Goal: Task Accomplishment & Management: Manage account settings

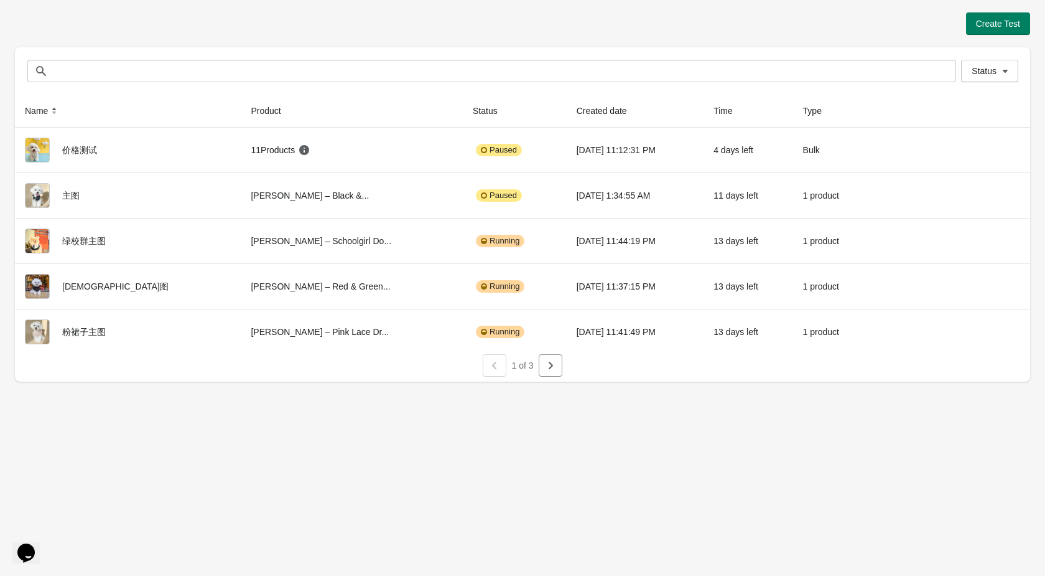
click at [32, 543] on icon "Chat widget" at bounding box center [25, 552] width 17 height 19
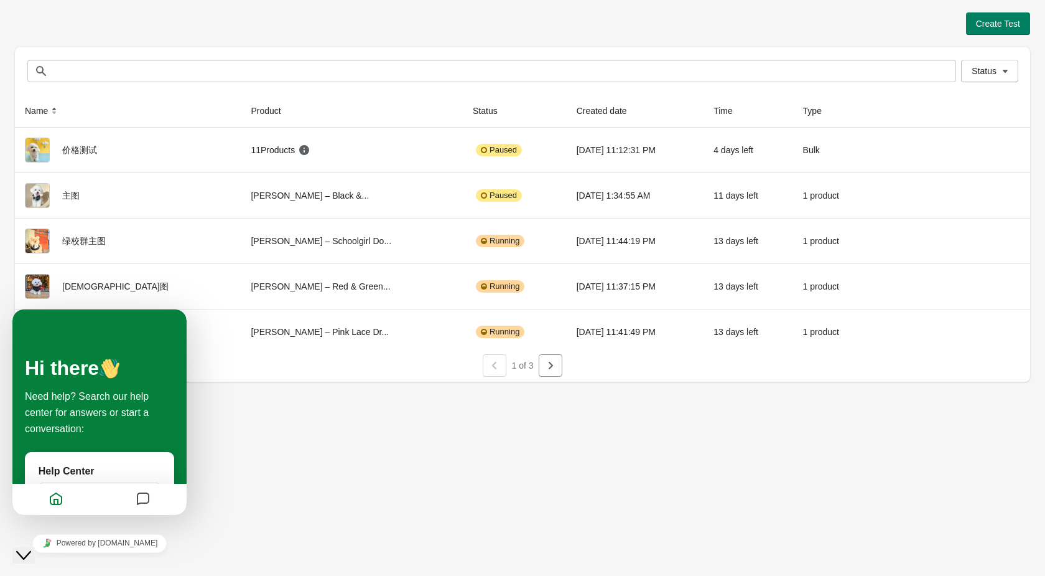
scroll to position [144, 0]
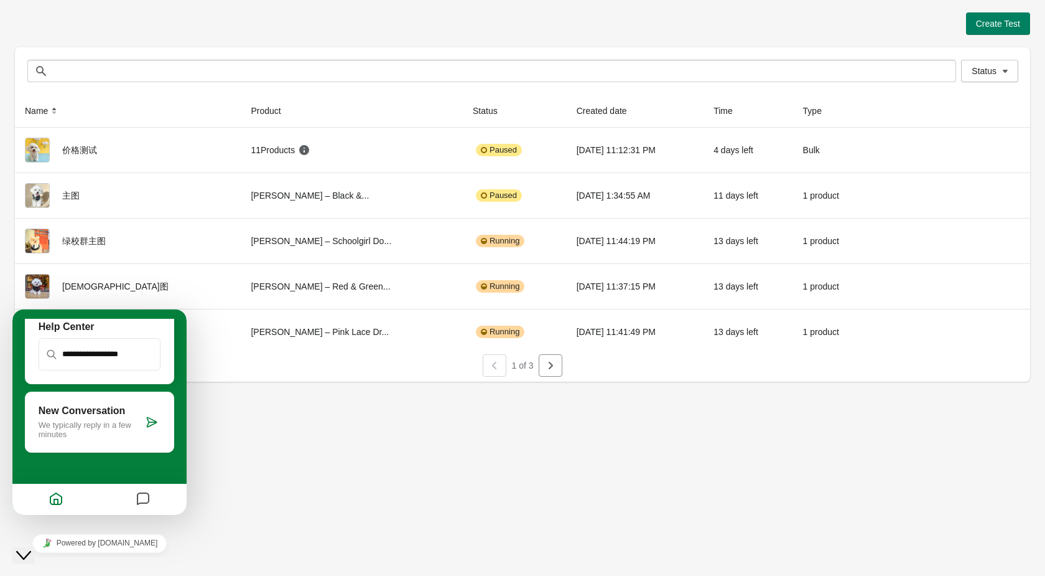
click at [154, 421] on icon at bounding box center [152, 422] width 12 height 12
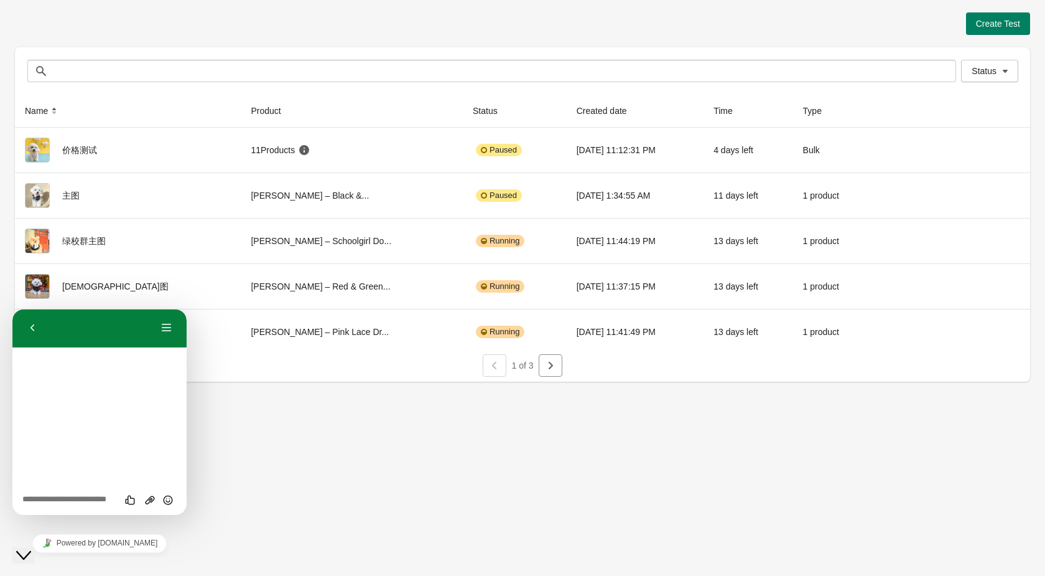
click at [78, 500] on textarea at bounding box center [99, 500] width 154 height 10
type textarea "**"
type textarea "**********"
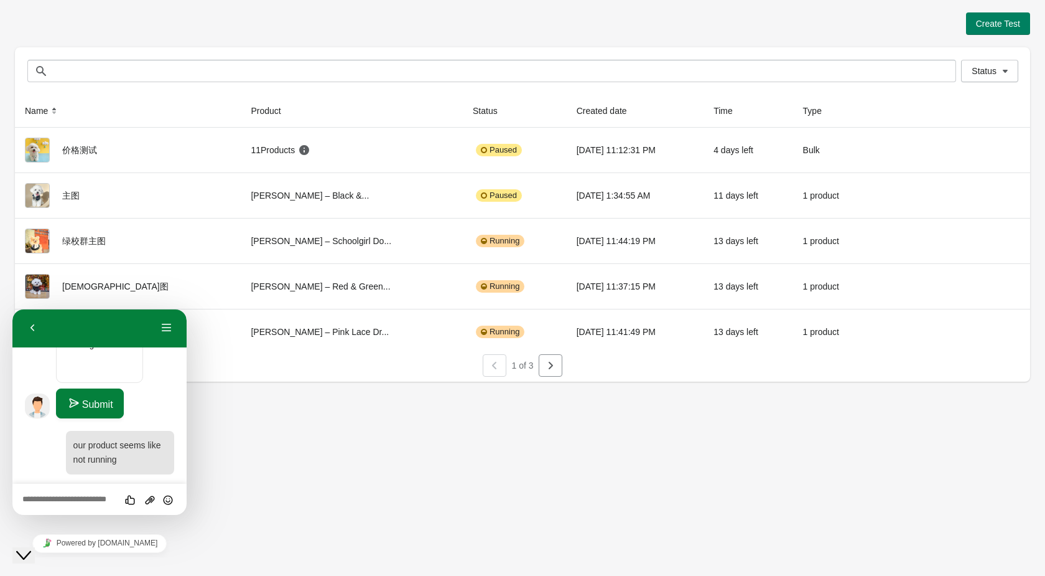
click at [108, 495] on textarea at bounding box center [99, 500] width 154 height 10
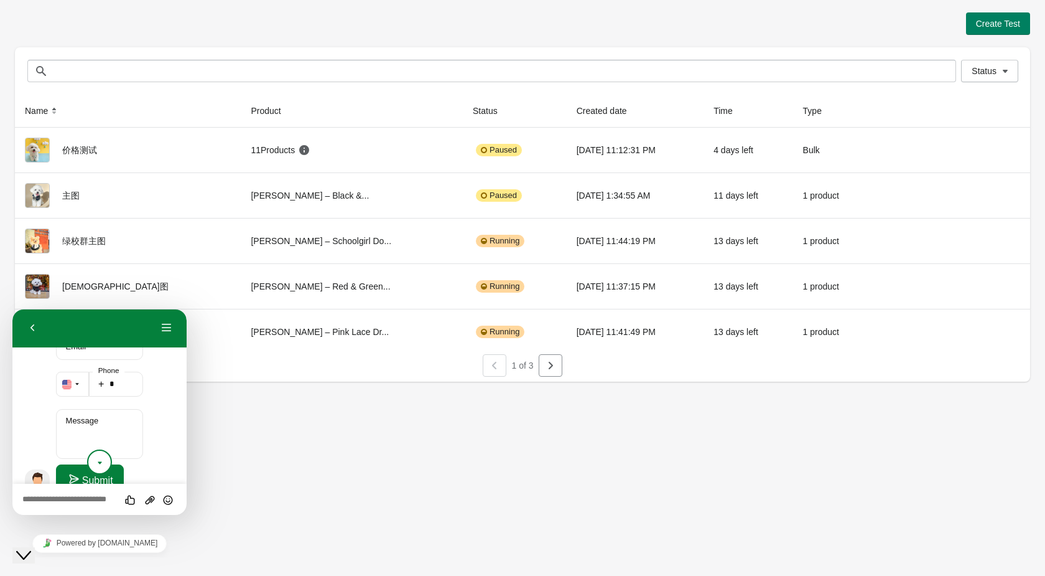
scroll to position [329, 0]
click at [108, 422] on textarea "Message" at bounding box center [100, 436] width 88 height 50
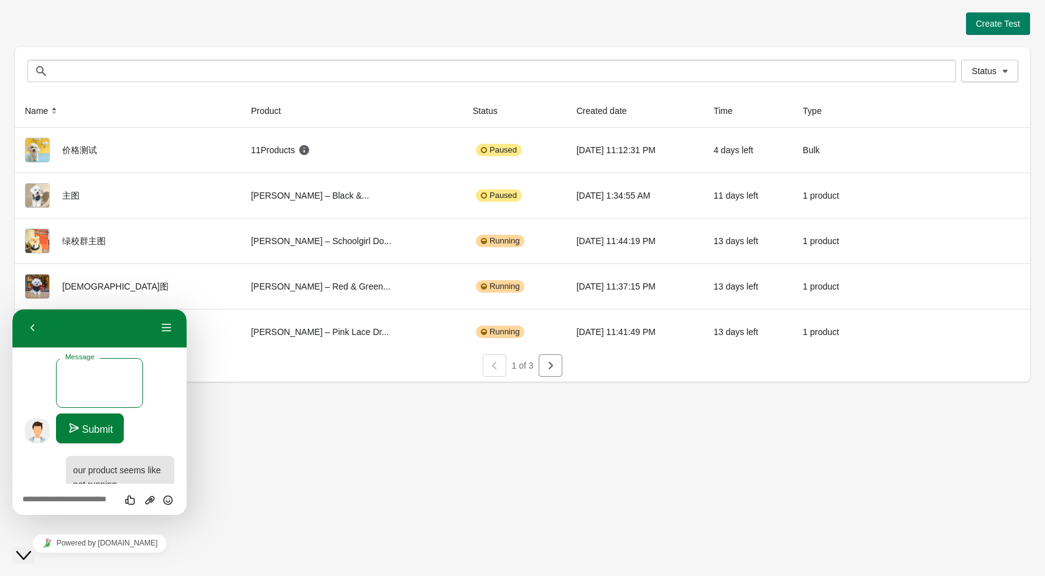
scroll to position [353, 0]
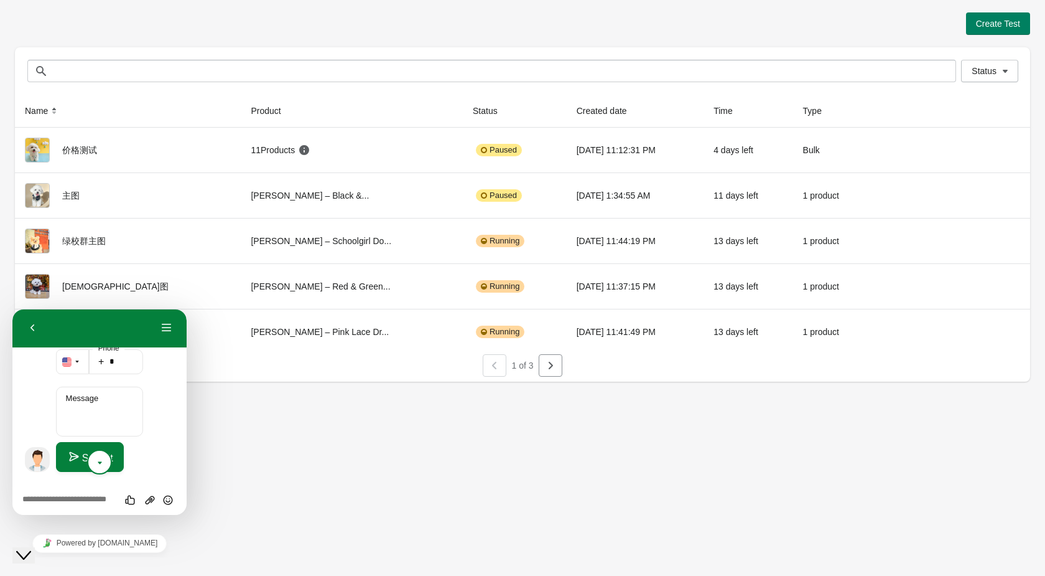
click at [380, 397] on div "Create Test Status Status Name Product Status Created date Time Type 价格测试 11 Pr…" at bounding box center [522, 288] width 1045 height 576
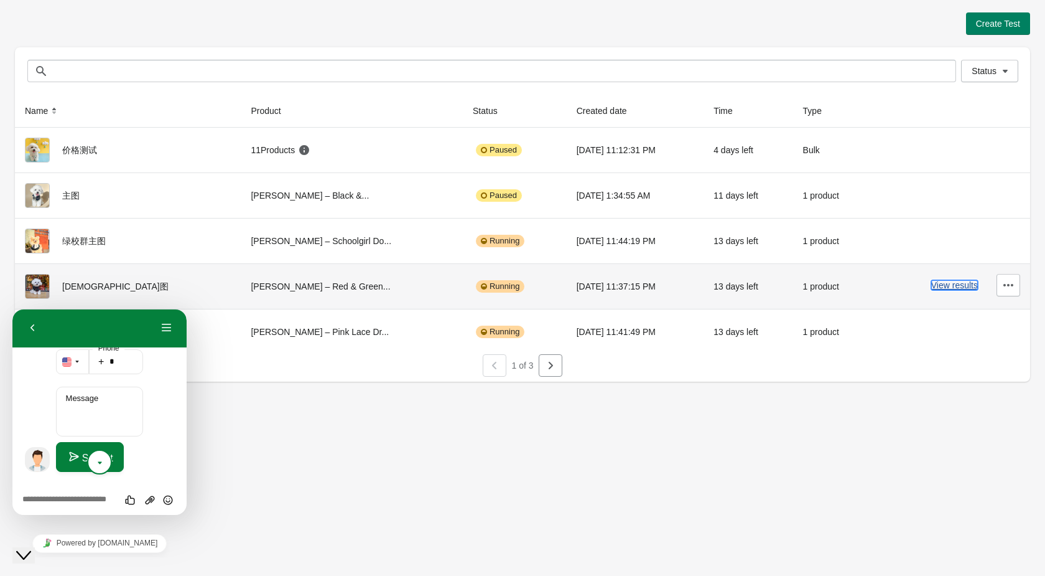
click at [966, 286] on button "View results" at bounding box center [955, 285] width 47 height 10
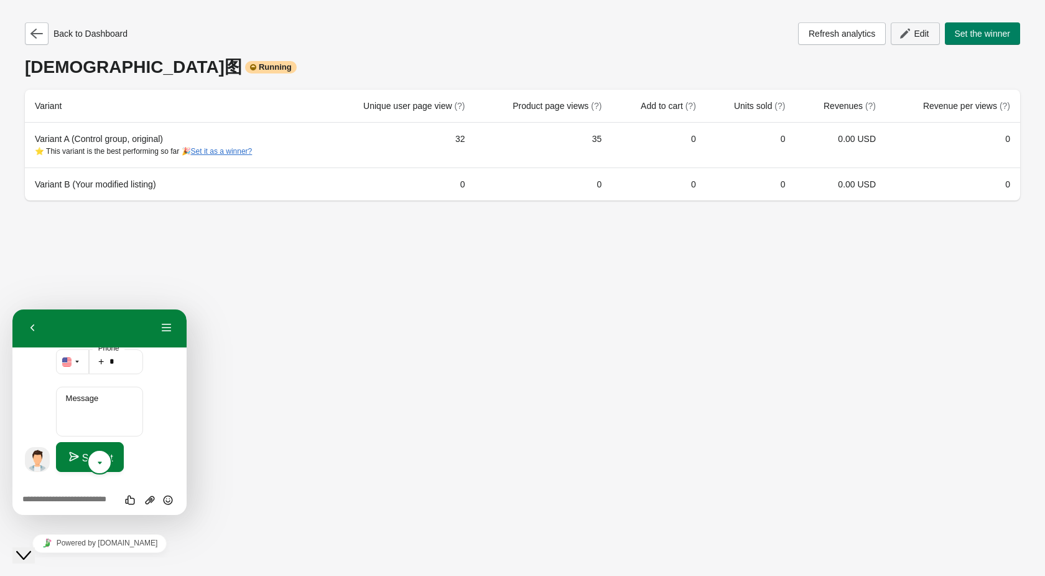
click at [904, 36] on icon "button" at bounding box center [905, 33] width 12 height 12
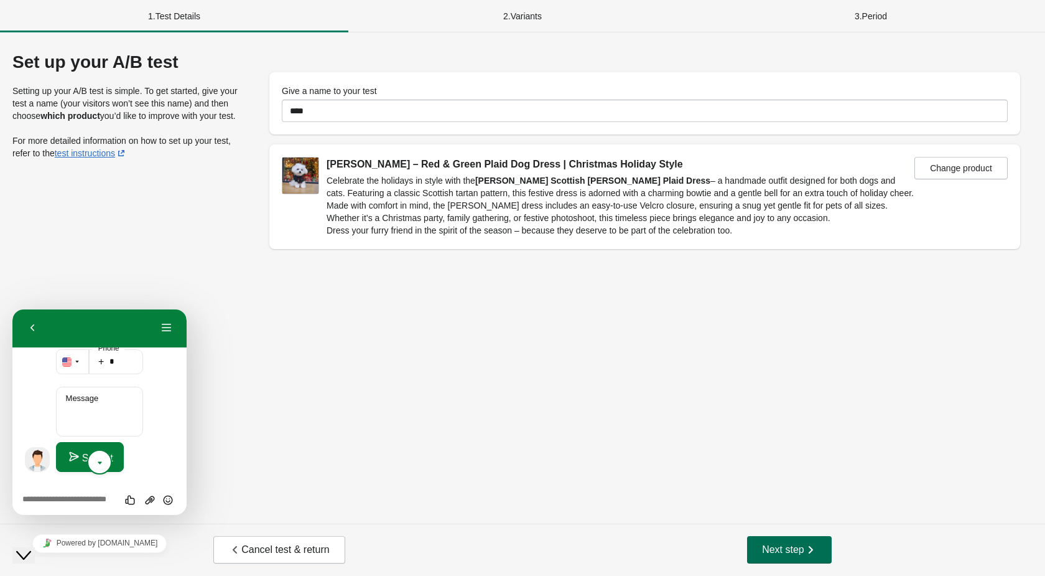
click at [793, 546] on span "Next step" at bounding box center [789, 549] width 55 height 12
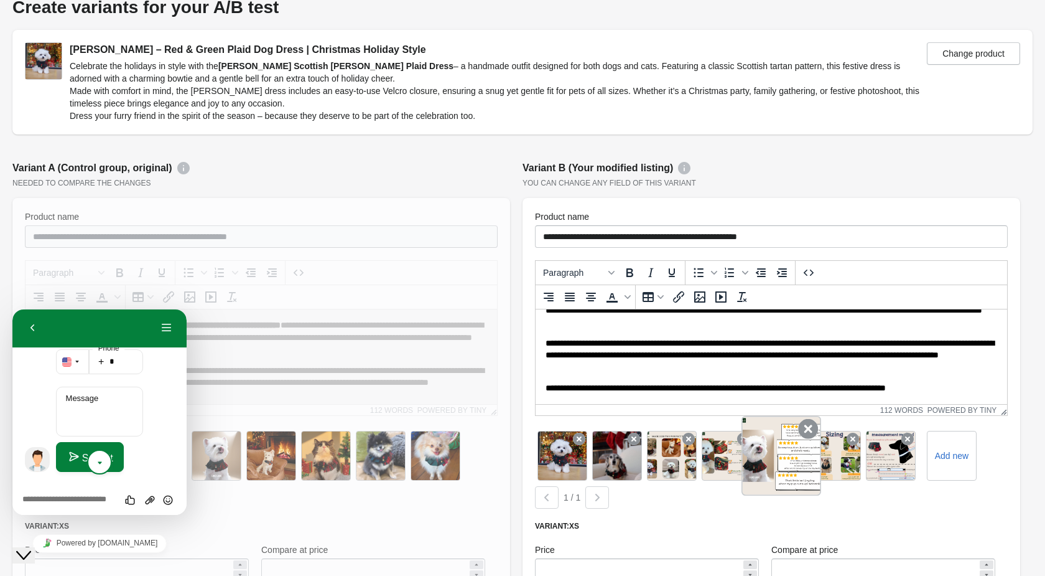
scroll to position [706, 0]
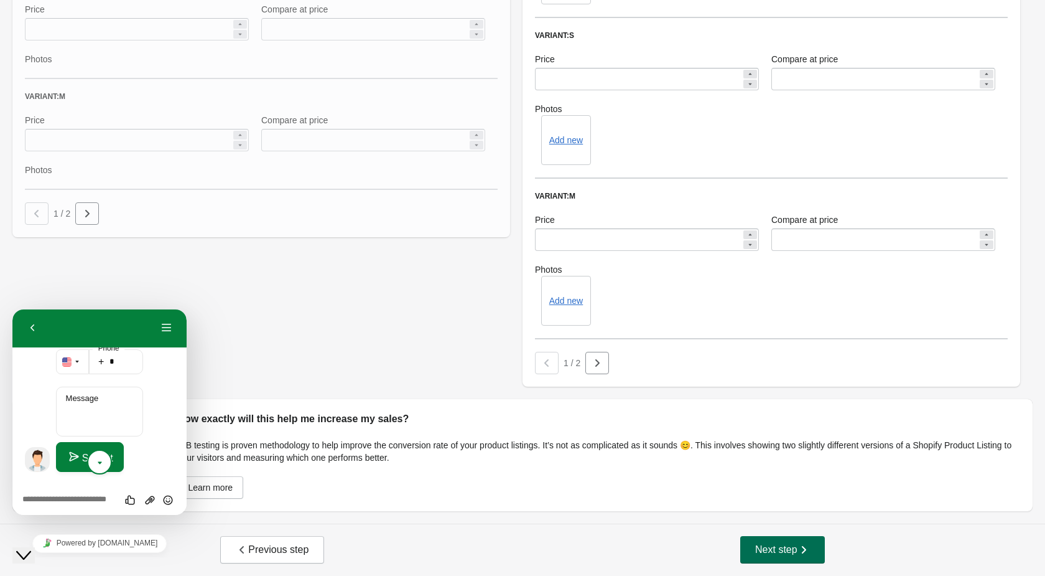
click at [782, 550] on span "Next step" at bounding box center [782, 549] width 55 height 12
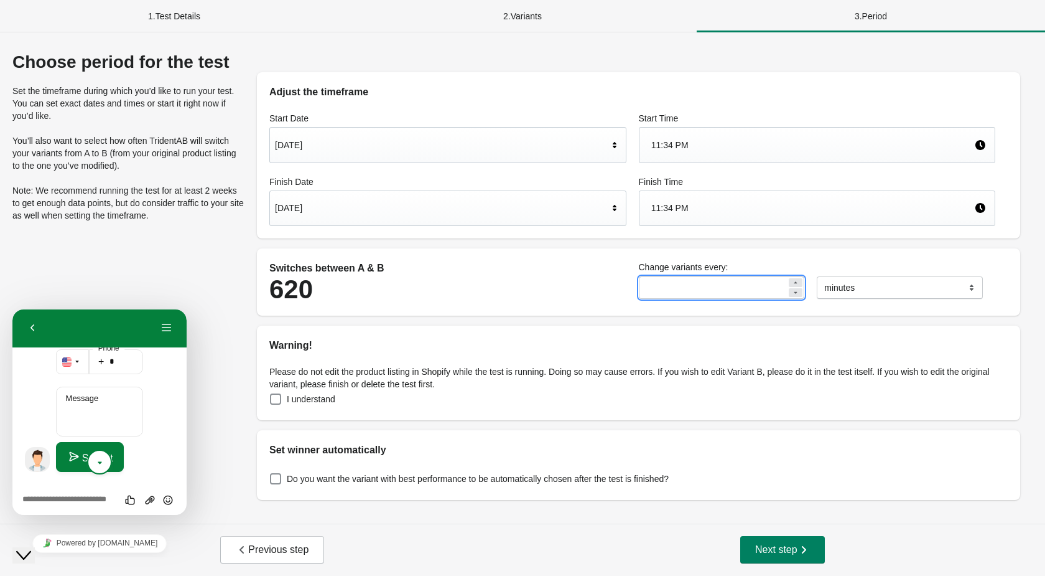
click at [727, 296] on input "**" at bounding box center [713, 287] width 149 height 22
click at [274, 400] on span at bounding box center [275, 398] width 11 height 11
click at [278, 479] on span at bounding box center [275, 478] width 11 height 11
click at [757, 554] on span "Next step" at bounding box center [782, 549] width 55 height 12
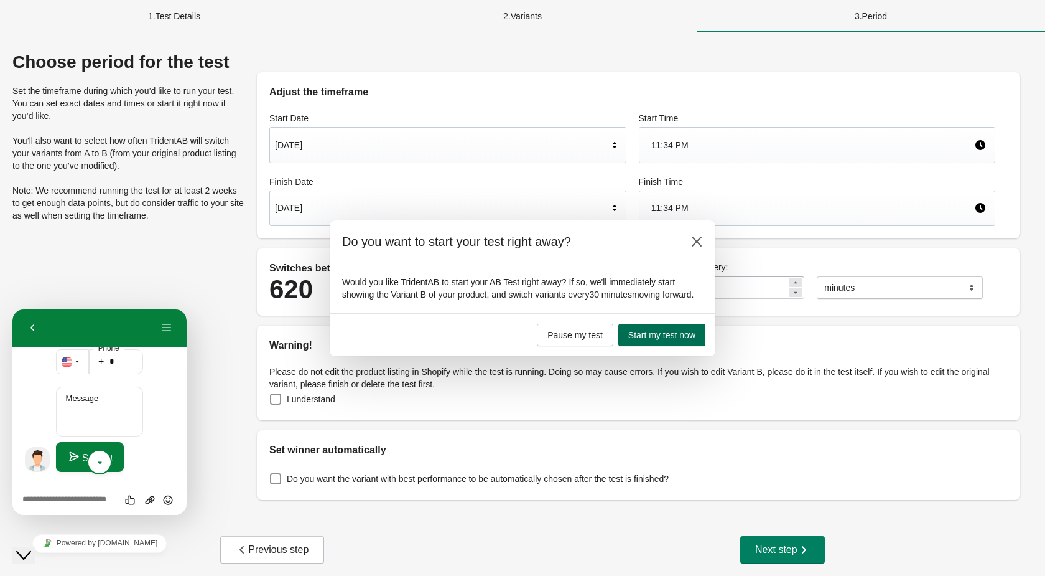
click at [671, 346] on button "Start my test now" at bounding box center [662, 335] width 87 height 22
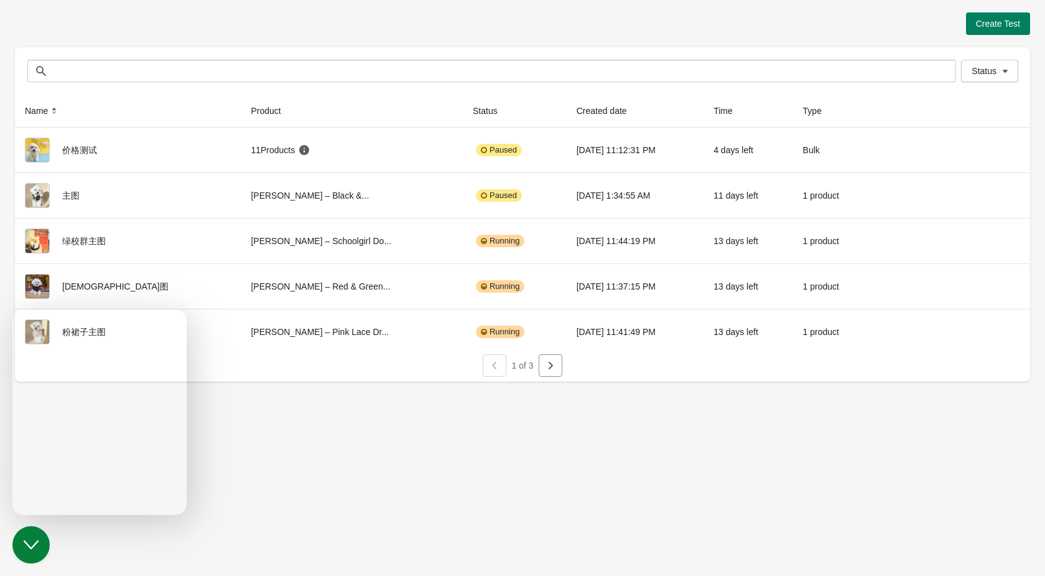
scroll to position [407, 0]
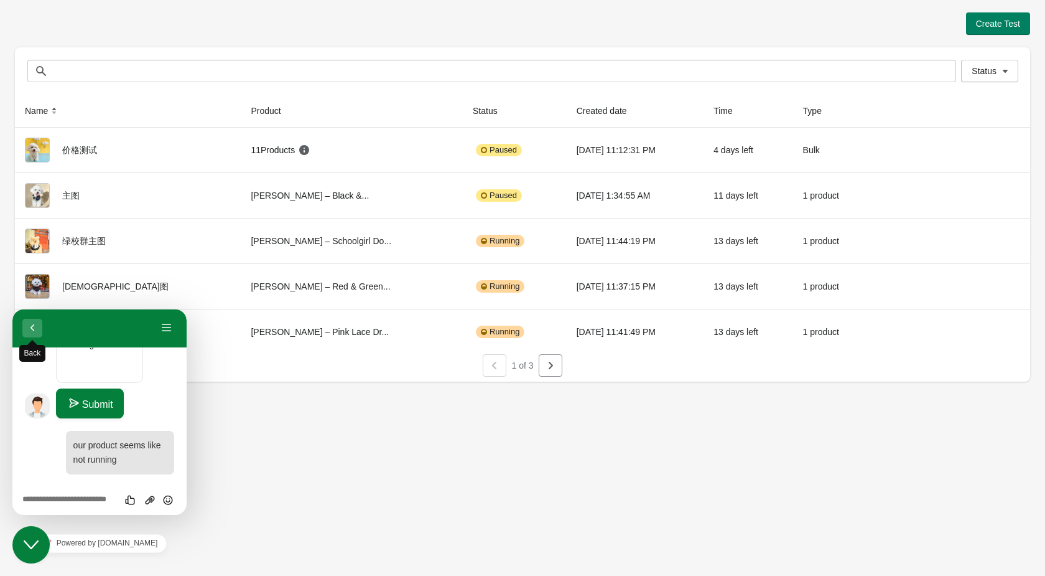
click at [36, 328] on button "Back" at bounding box center [32, 328] width 20 height 19
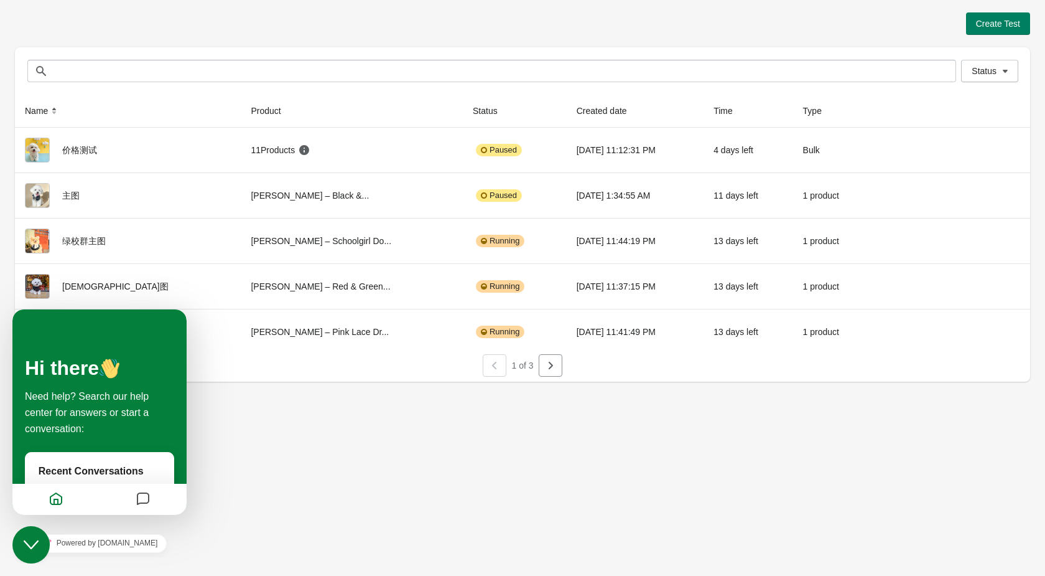
click at [48, 544] on div "Close Chat This icon closes the chat window." at bounding box center [30, 544] width 37 height 15
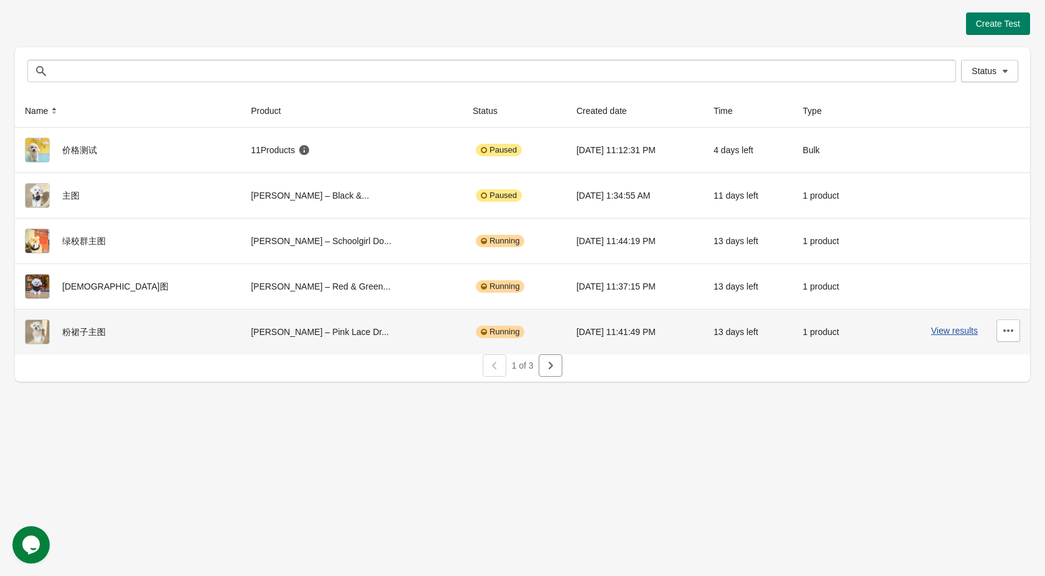
click at [951, 331] on button "View results" at bounding box center [955, 330] width 47 height 10
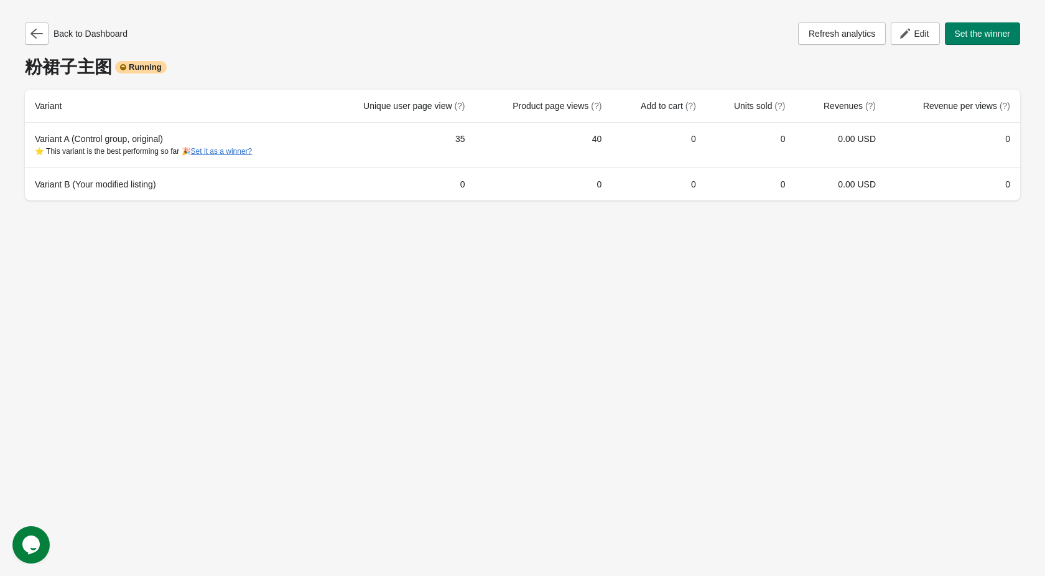
click at [34, 554] on icon "Opens Chat This icon Opens the chat window." at bounding box center [31, 545] width 20 height 20
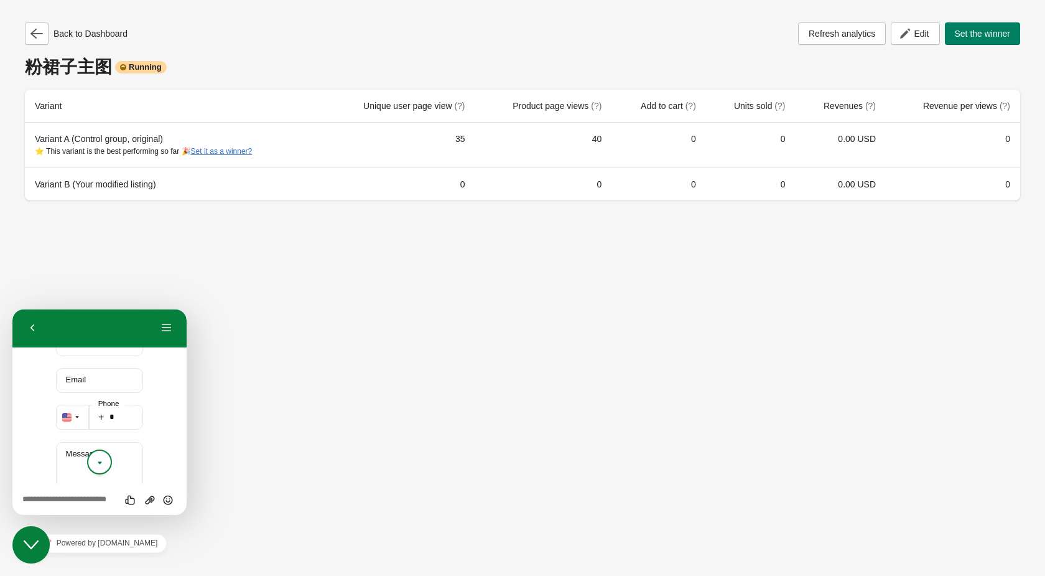
scroll to position [268, 0]
click at [101, 367] on input "Name" at bounding box center [100, 374] width 88 height 25
type input "*****"
type input "**********"
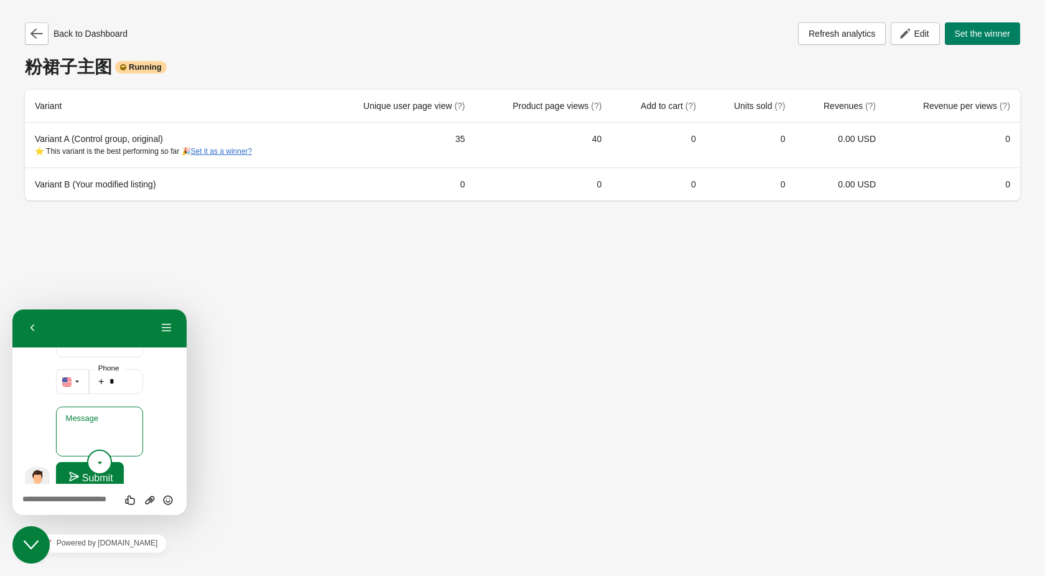
click at [118, 434] on textarea "Message" at bounding box center [100, 431] width 88 height 50
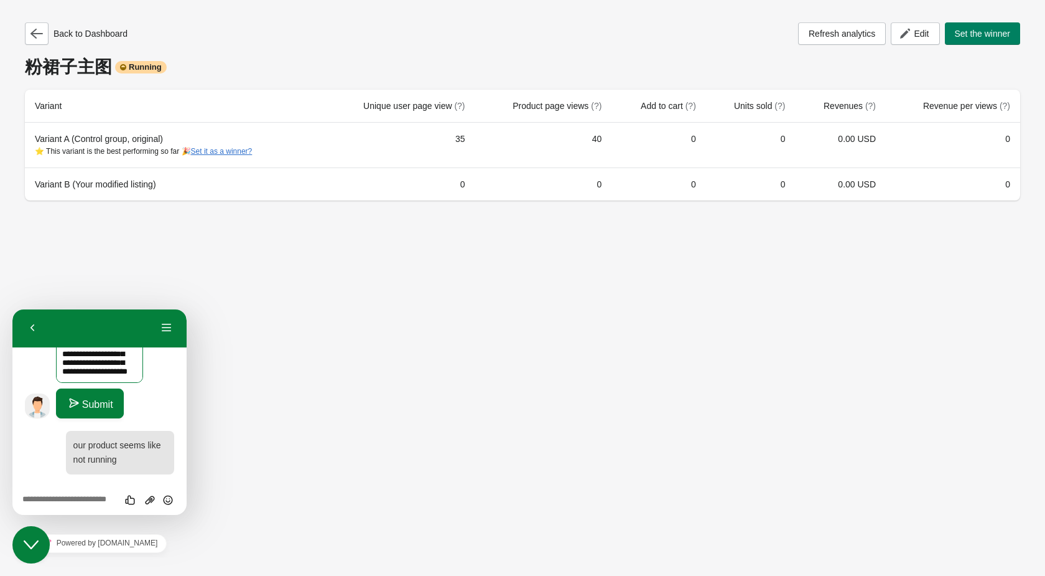
type textarea "**********"
click at [113, 405] on button "Submit" at bounding box center [90, 403] width 68 height 30
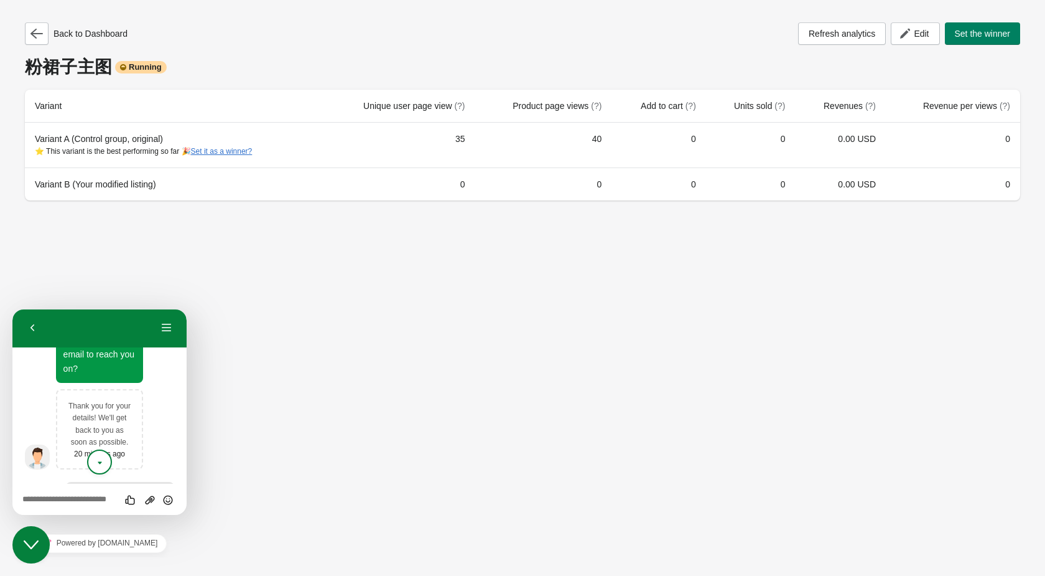
scroll to position [281, 0]
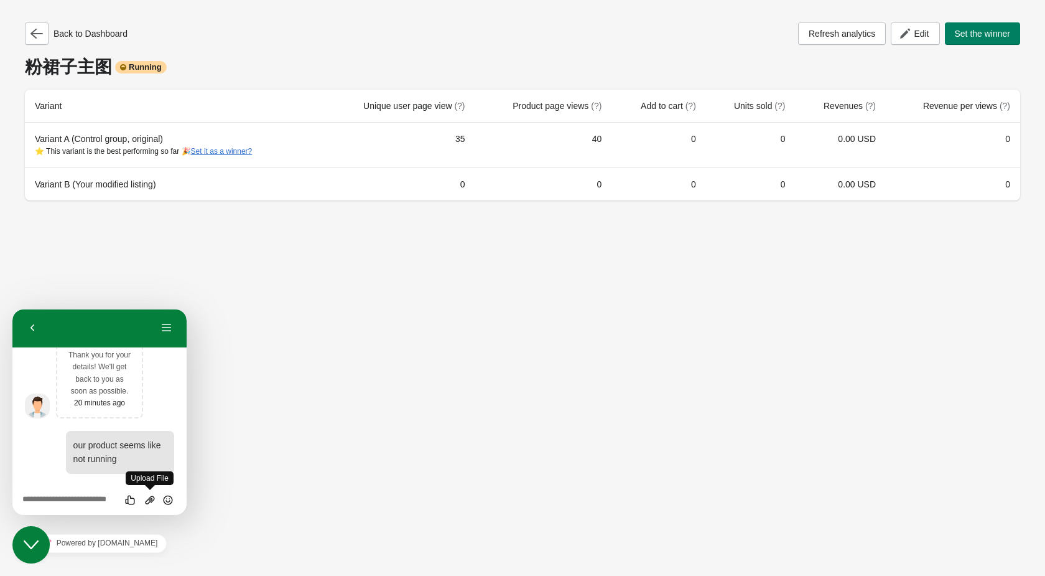
click at [152, 499] on icon "Group of buttons" at bounding box center [149, 499] width 11 height 11
click at [168, 495] on icon "Send" at bounding box center [167, 499] width 11 height 11
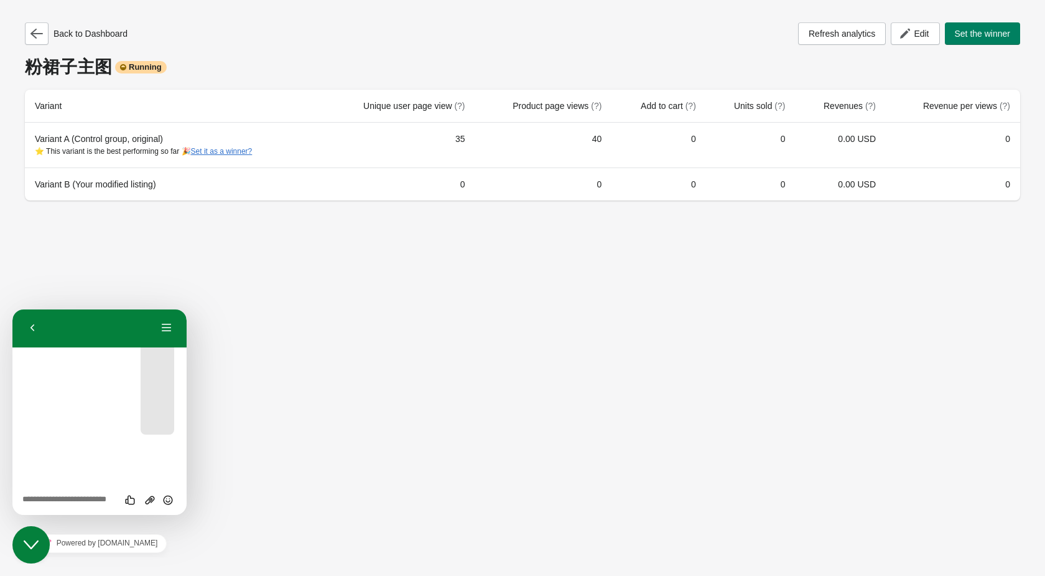
scroll to position [454, 0]
click at [925, 30] on span "Edit" at bounding box center [921, 34] width 15 height 10
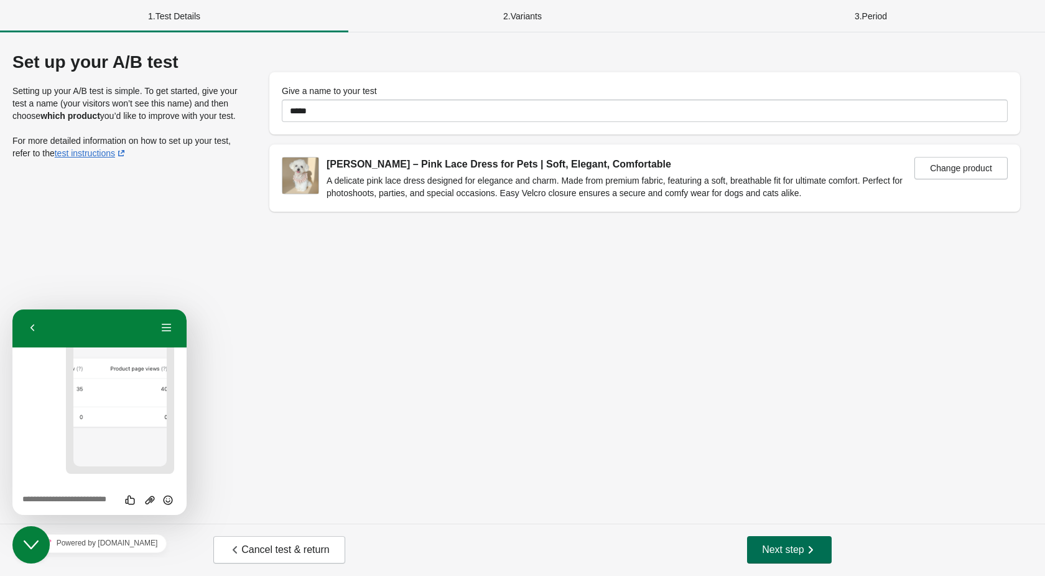
click at [793, 553] on span "Next step" at bounding box center [789, 549] width 55 height 12
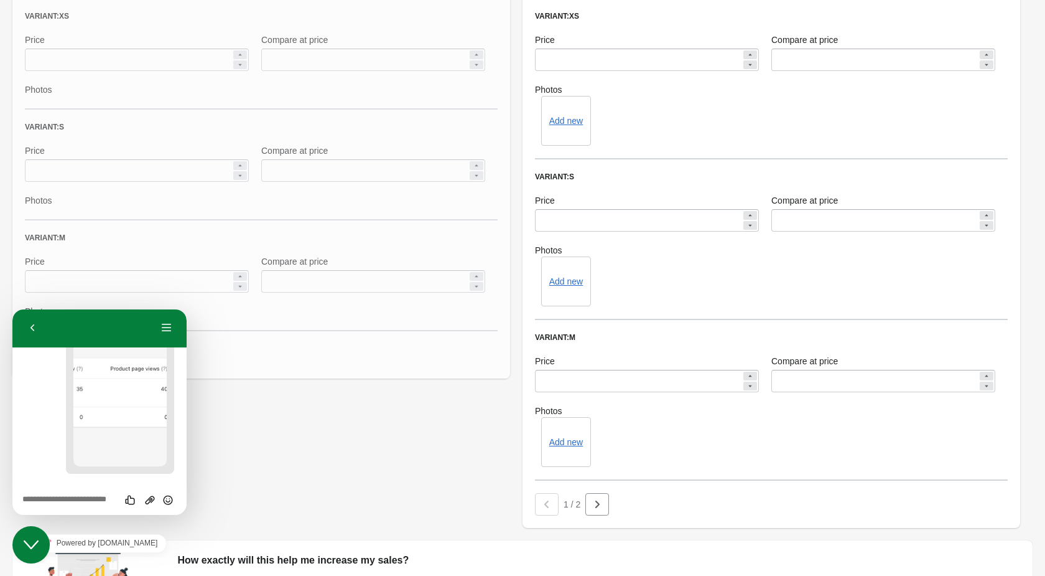
scroll to position [668, 0]
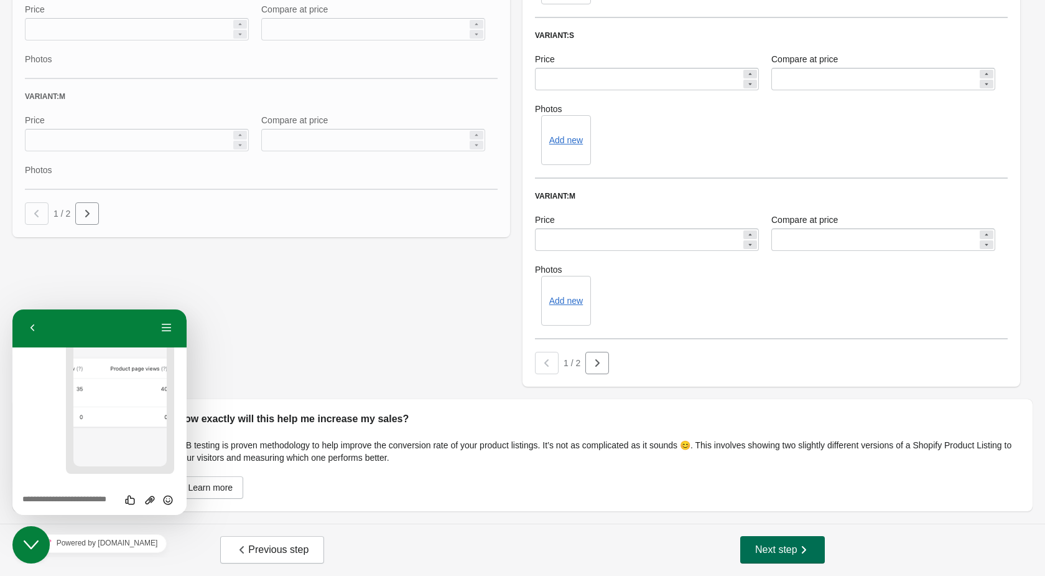
click at [770, 542] on button "Next step" at bounding box center [782, 549] width 85 height 27
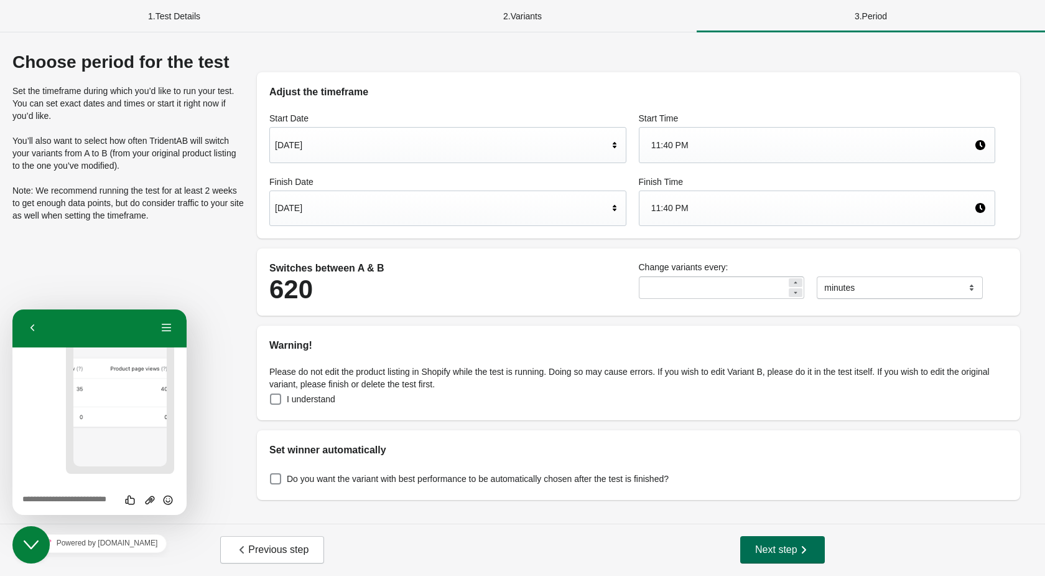
scroll to position [0, 0]
click at [735, 293] on input "**" at bounding box center [713, 287] width 149 height 22
type input "*"
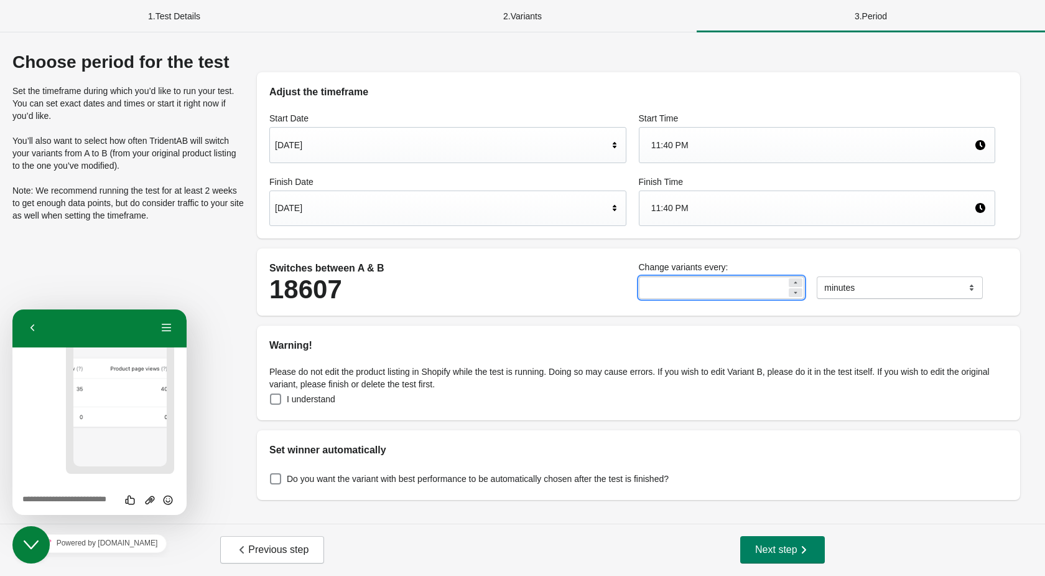
click at [740, 321] on div "Adjust the timeframe Start Date [DATE] Start Time 11:40 PM Finish Date [DATE] F…" at bounding box center [639, 275] width 788 height 447
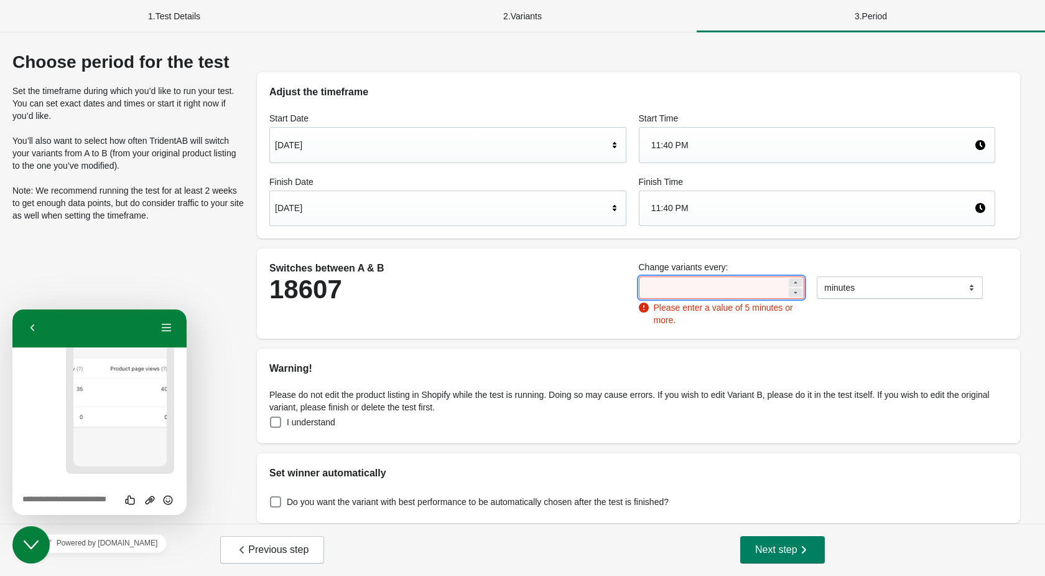
click at [726, 287] on input "*" at bounding box center [713, 287] width 149 height 22
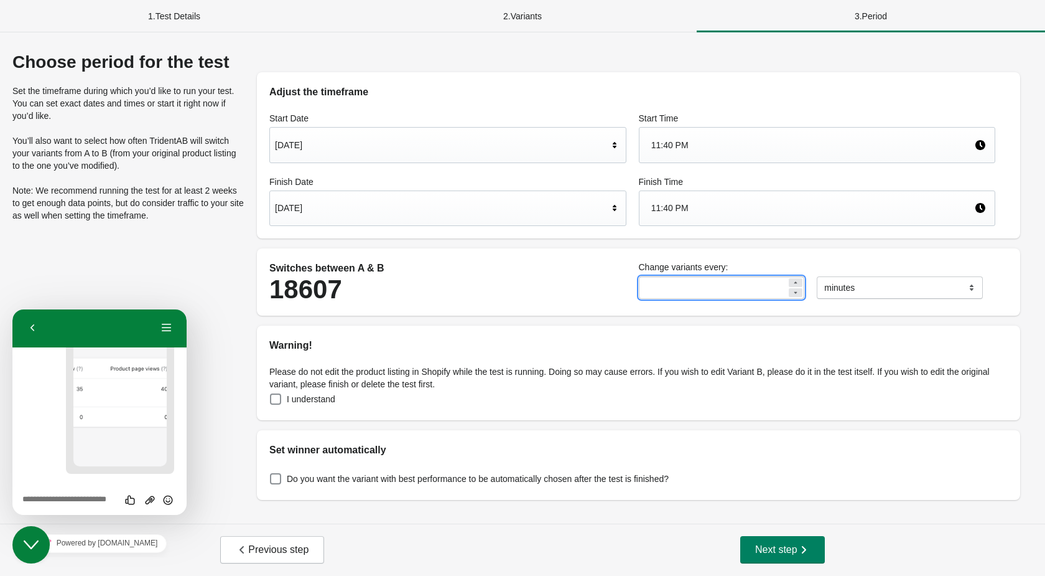
click at [726, 287] on input "*" at bounding box center [713, 287] width 149 height 22
type input "*"
click at [755, 318] on div "Adjust the timeframe Start Date [DATE] Start Time 11:40 PM Finish Date [DATE] F…" at bounding box center [639, 275] width 788 height 447
click at [301, 402] on span "I understand" at bounding box center [311, 399] width 49 height 12
click at [274, 482] on span at bounding box center [275, 478] width 11 height 11
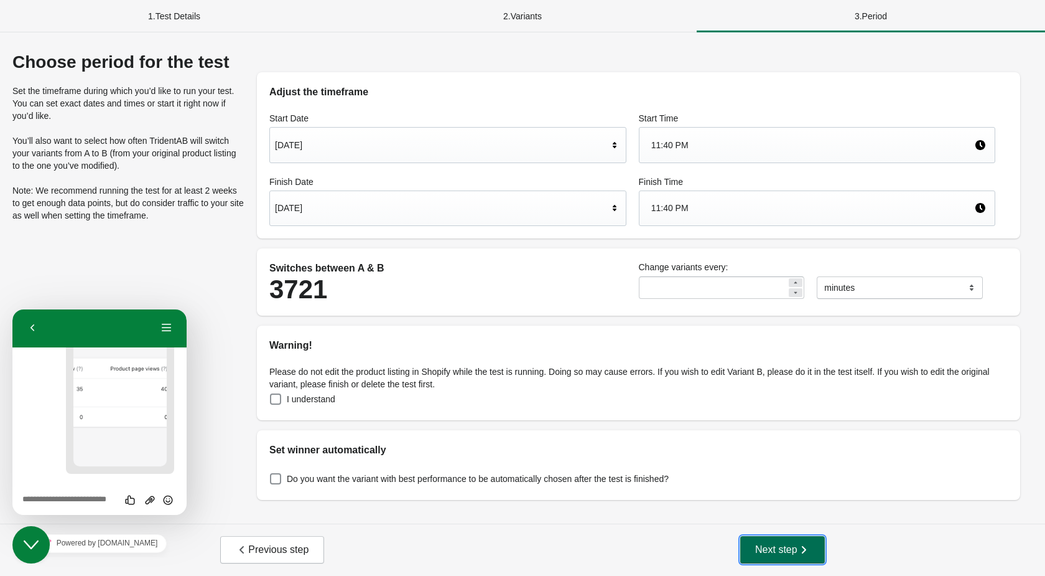
click at [796, 549] on span "Next step" at bounding box center [782, 549] width 55 height 12
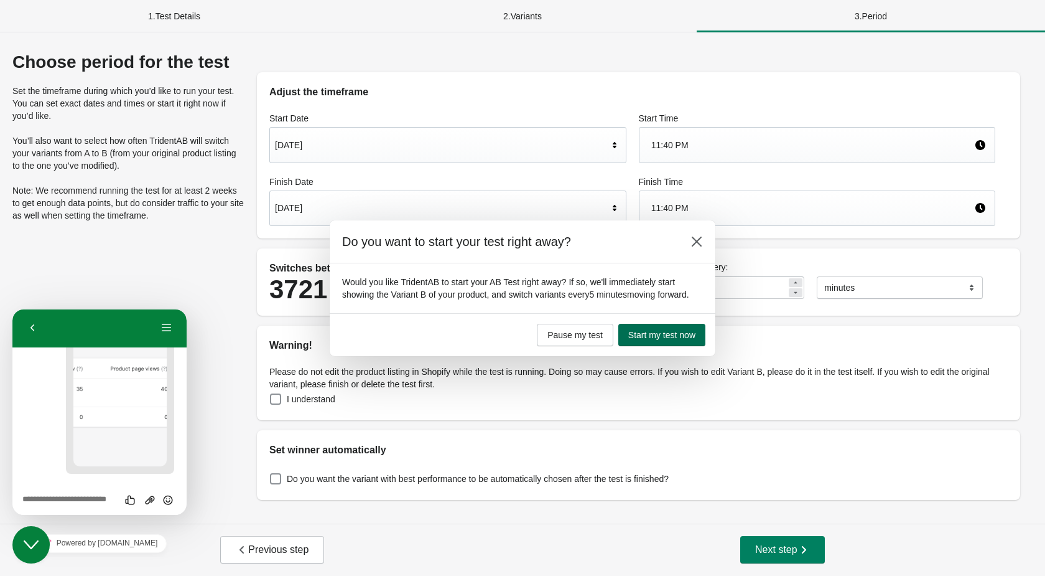
click at [668, 339] on span "Start my test now" at bounding box center [661, 335] width 67 height 10
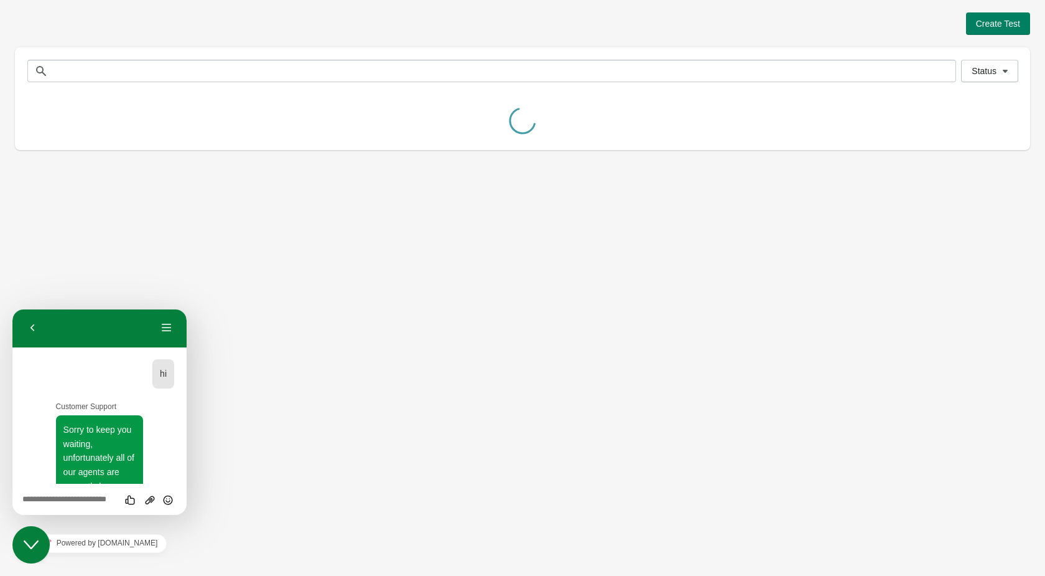
scroll to position [454, 0]
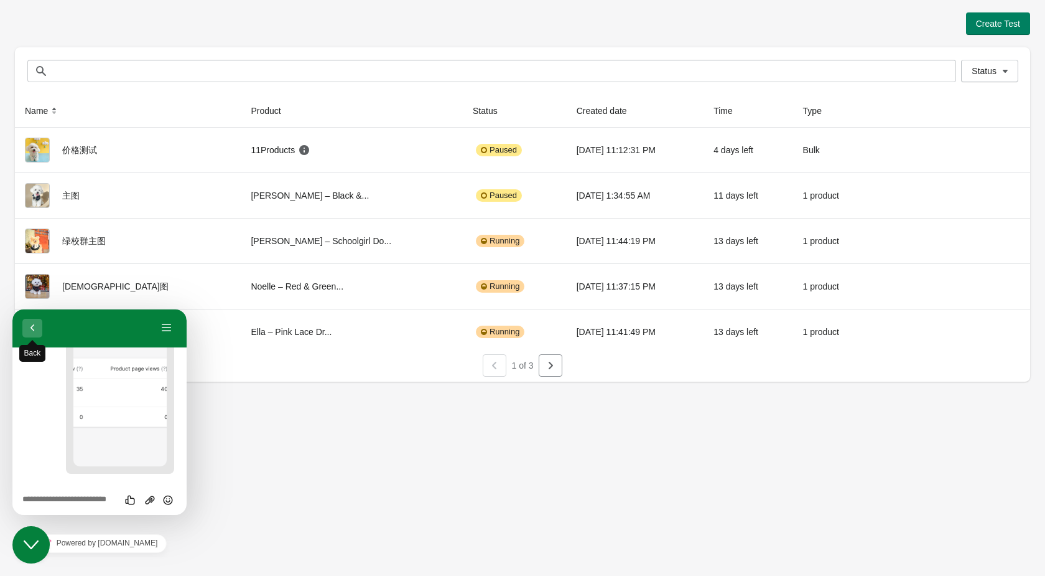
click at [39, 327] on button "Back" at bounding box center [32, 328] width 20 height 19
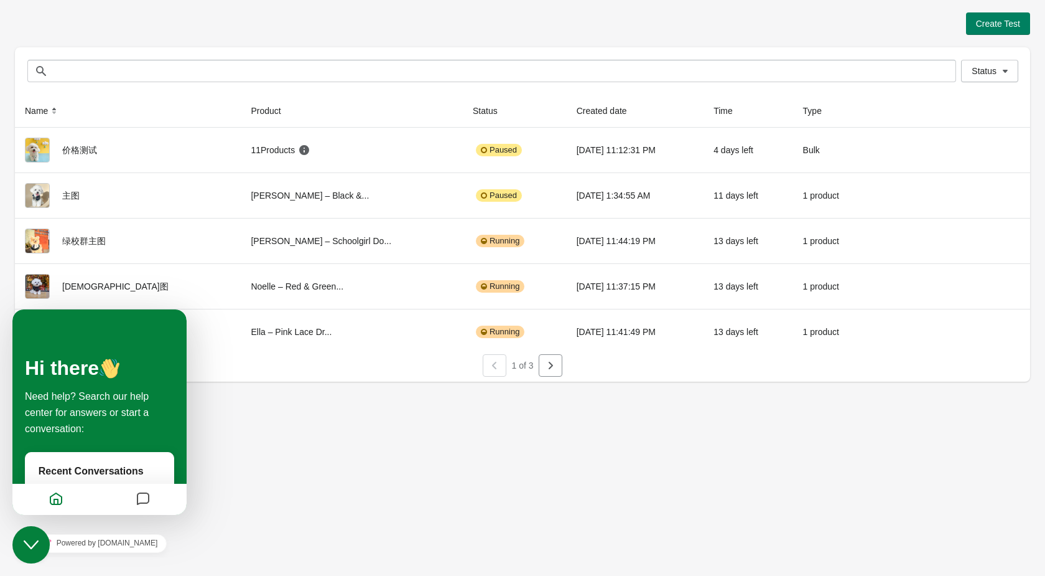
click at [293, 413] on div "Create Test Status Status Name Product Status Created date Time Type 价格测试 11 Pr…" at bounding box center [522, 288] width 1045 height 576
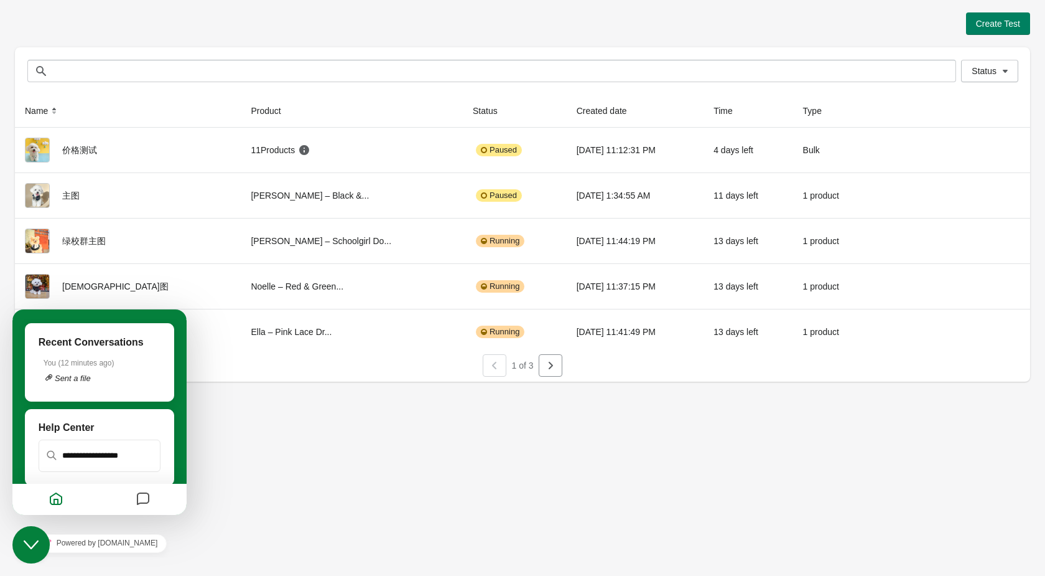
scroll to position [123, 0]
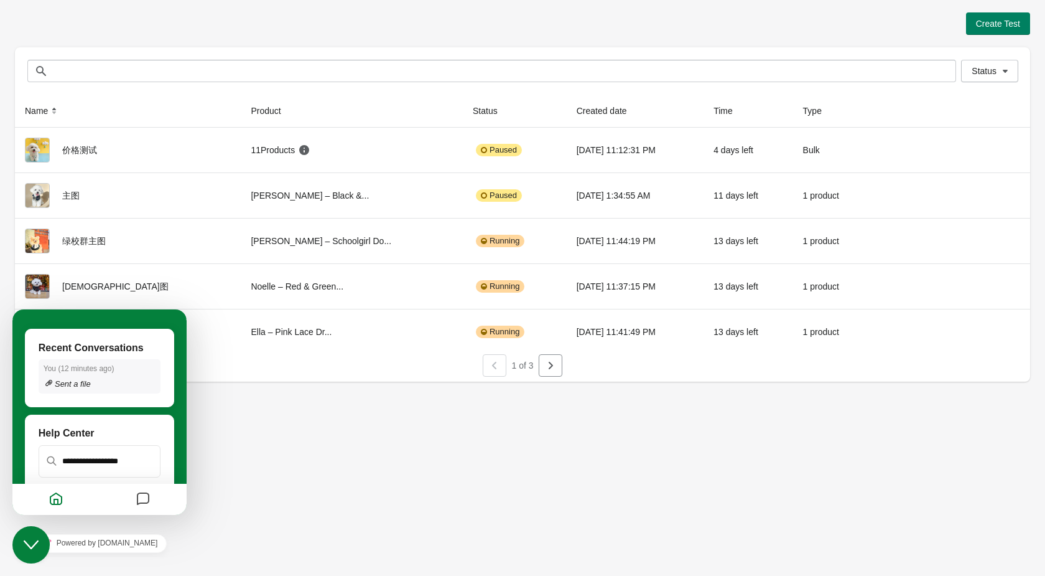
click at [91, 383] on p "Sent a file" at bounding box center [100, 383] width 112 height 9
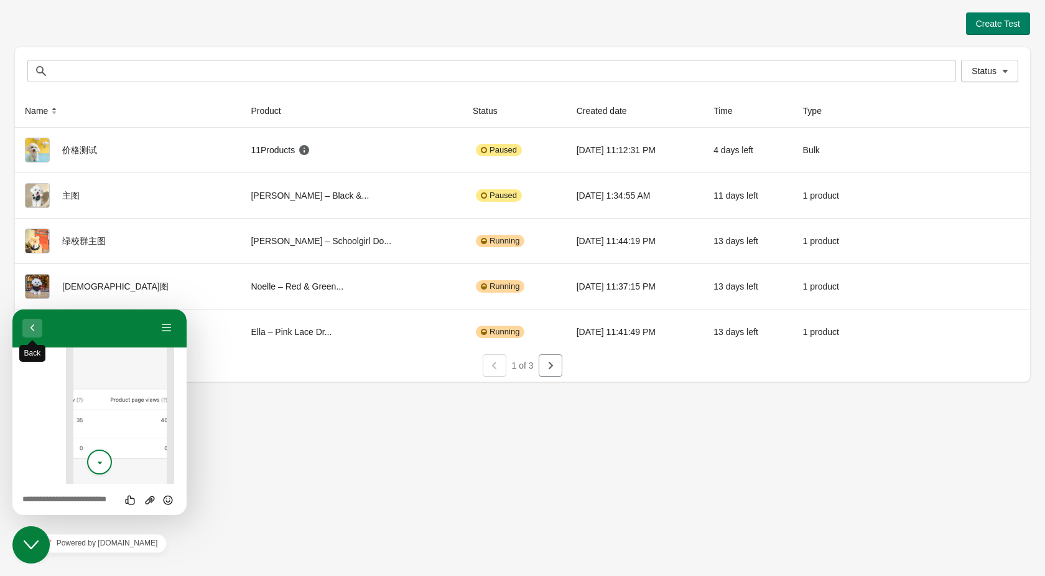
click at [32, 329] on button "Back" at bounding box center [32, 328] width 20 height 19
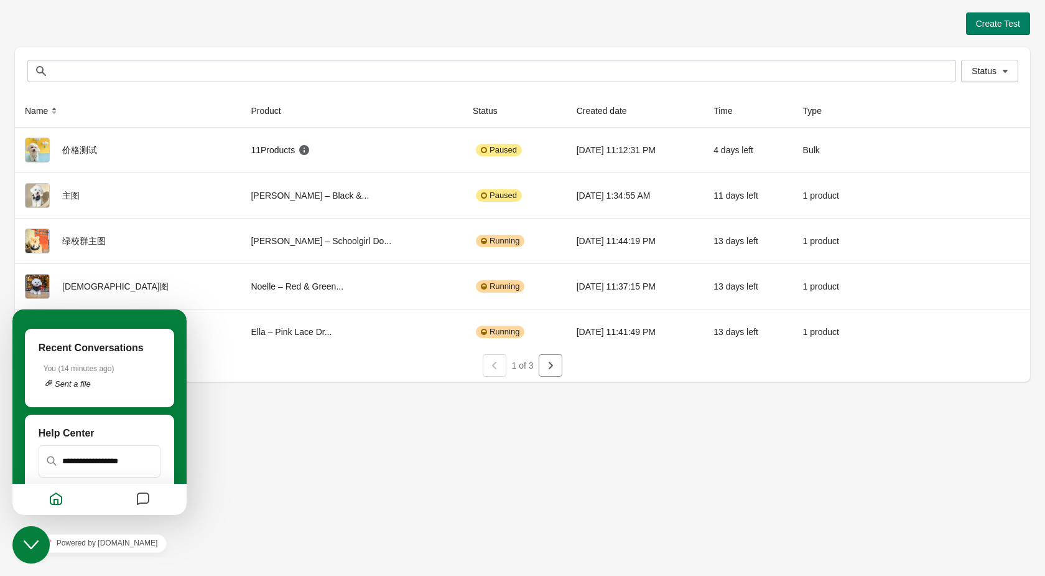
click at [139, 505] on icon "Messages" at bounding box center [143, 499] width 15 height 24
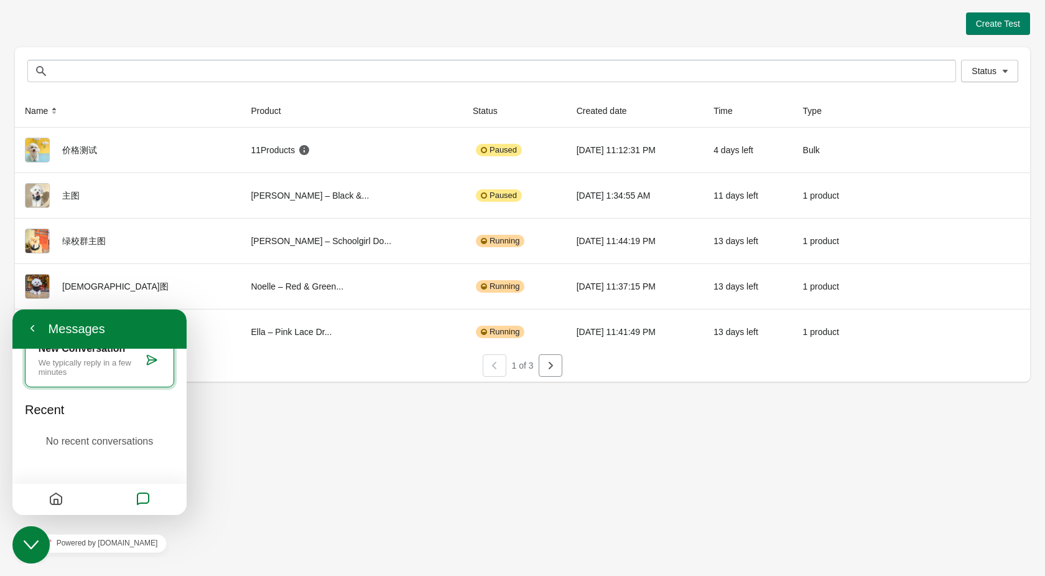
scroll to position [0, 0]
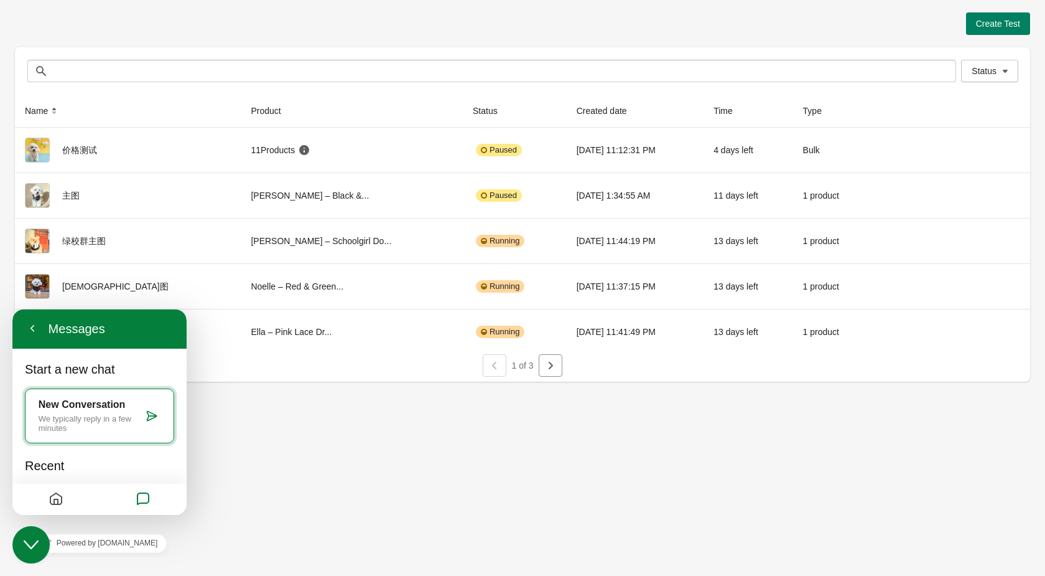
click at [52, 499] on icon "Home" at bounding box center [56, 499] width 15 height 24
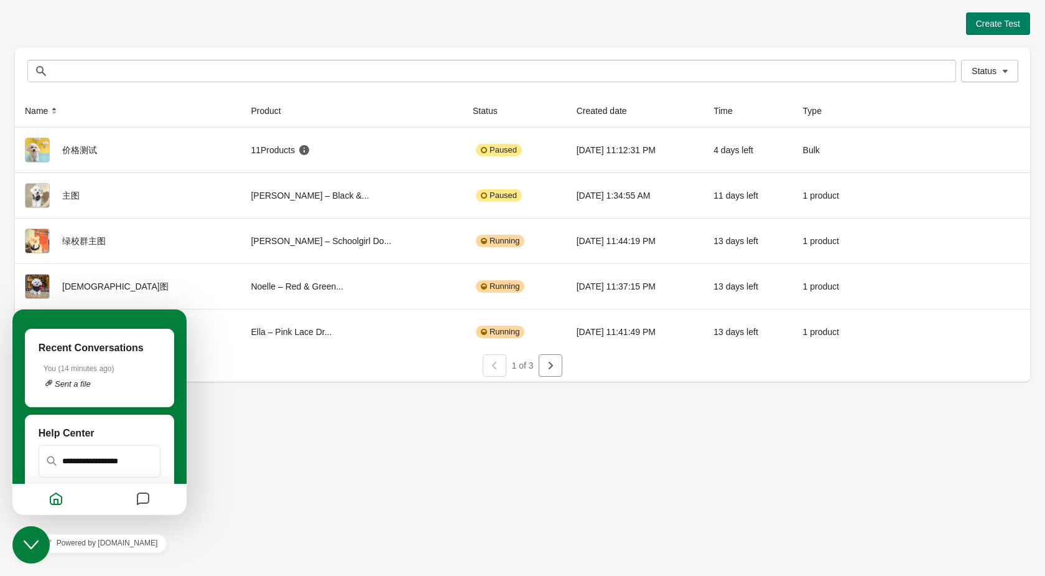
click at [117, 393] on div "Recent Conversations You ( 14 minutes ago ) Sent a file" at bounding box center [99, 368] width 149 height 78
click at [93, 364] on time "14 minutes ago" at bounding box center [85, 368] width 51 height 9
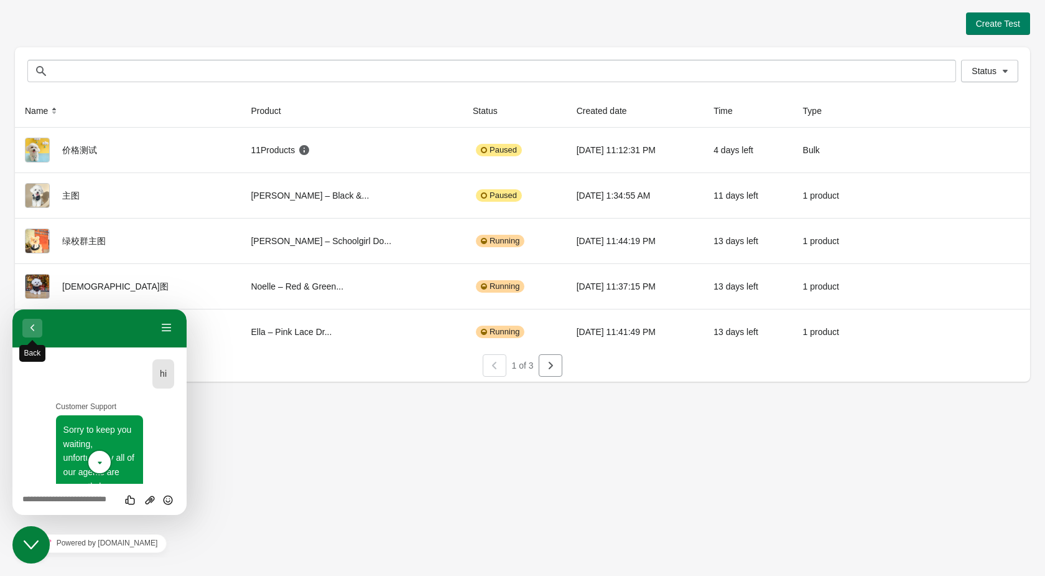
click at [28, 326] on button "Back" at bounding box center [32, 328] width 20 height 19
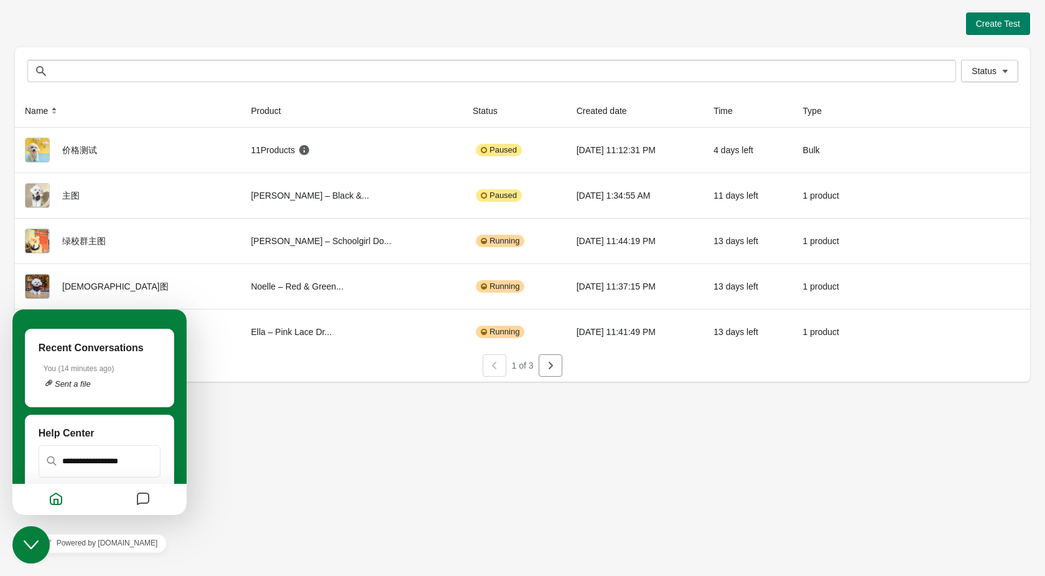
scroll to position [162, 0]
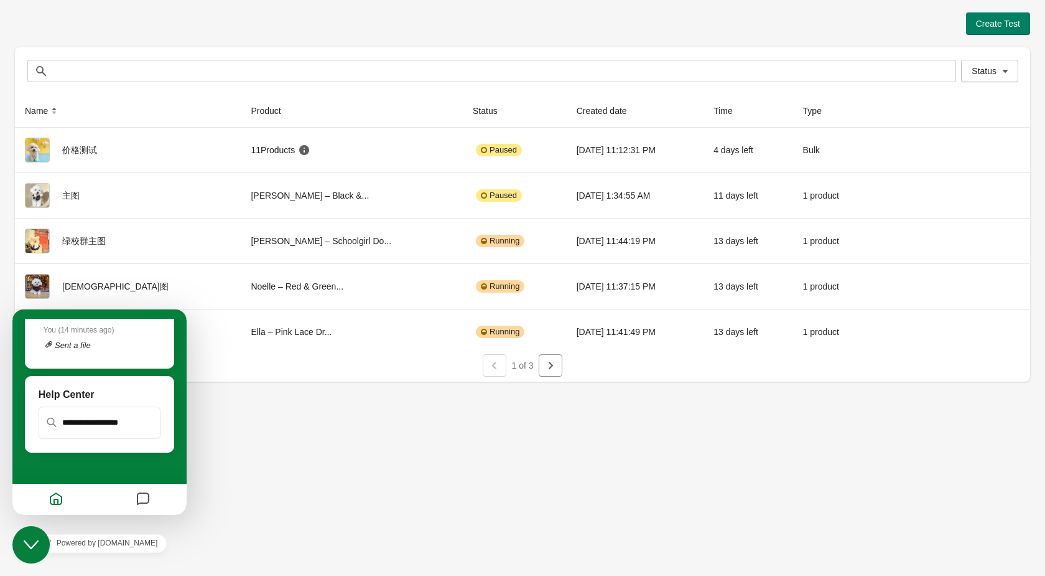
click at [91, 423] on input "text" at bounding box center [99, 423] width 119 height 30
type input "*"
type input "**********"
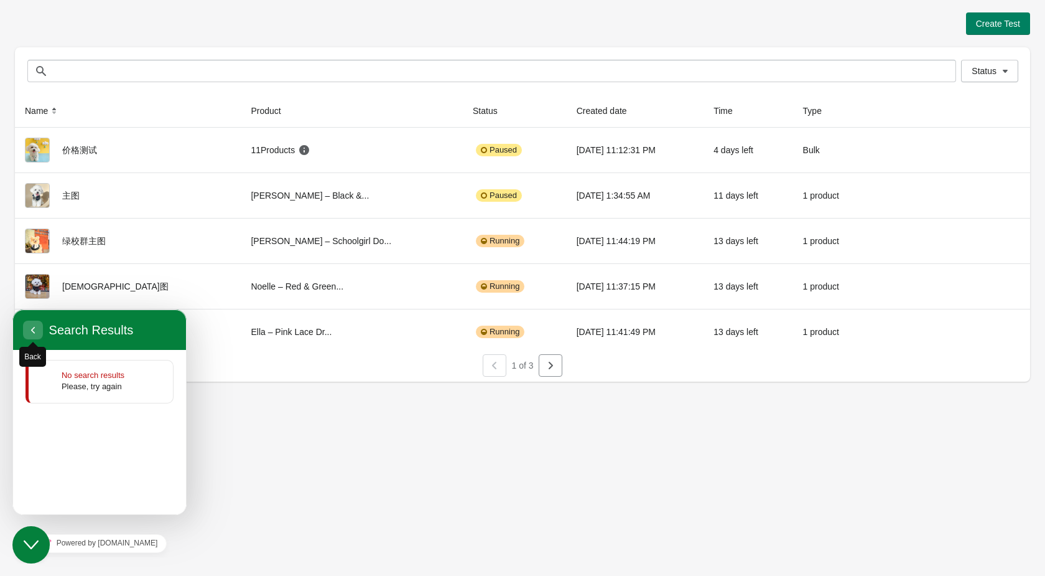
click at [32, 337] on span "button" at bounding box center [33, 342] width 10 height 10
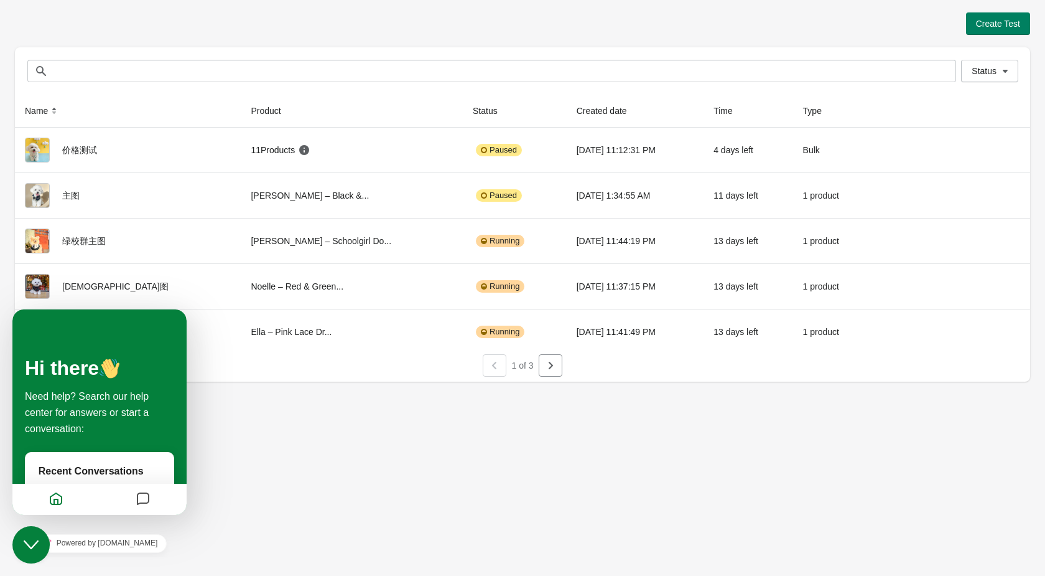
scroll to position [67, 0]
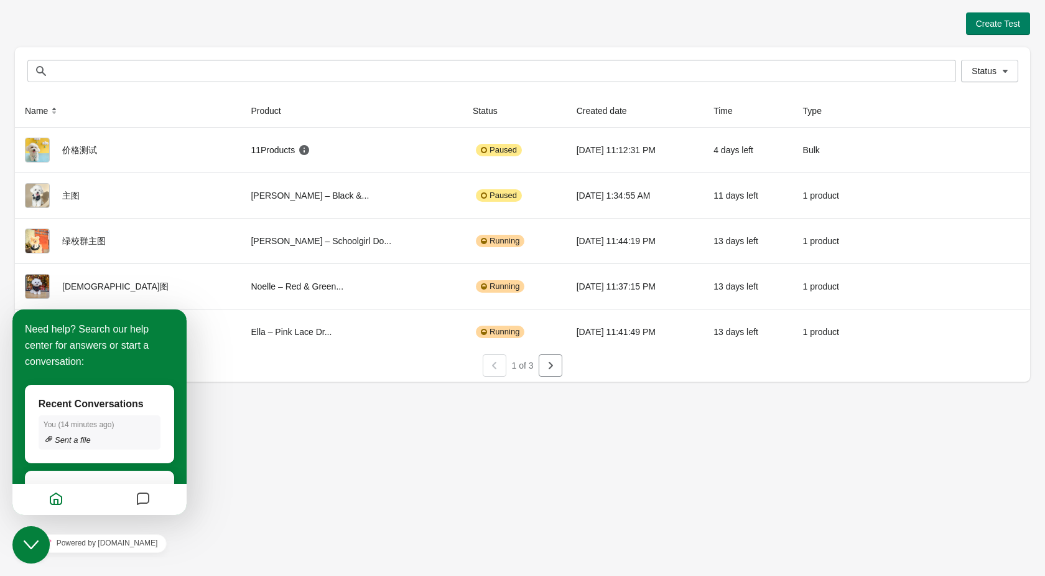
click at [110, 424] on time "14 minutes ago" at bounding box center [85, 424] width 51 height 9
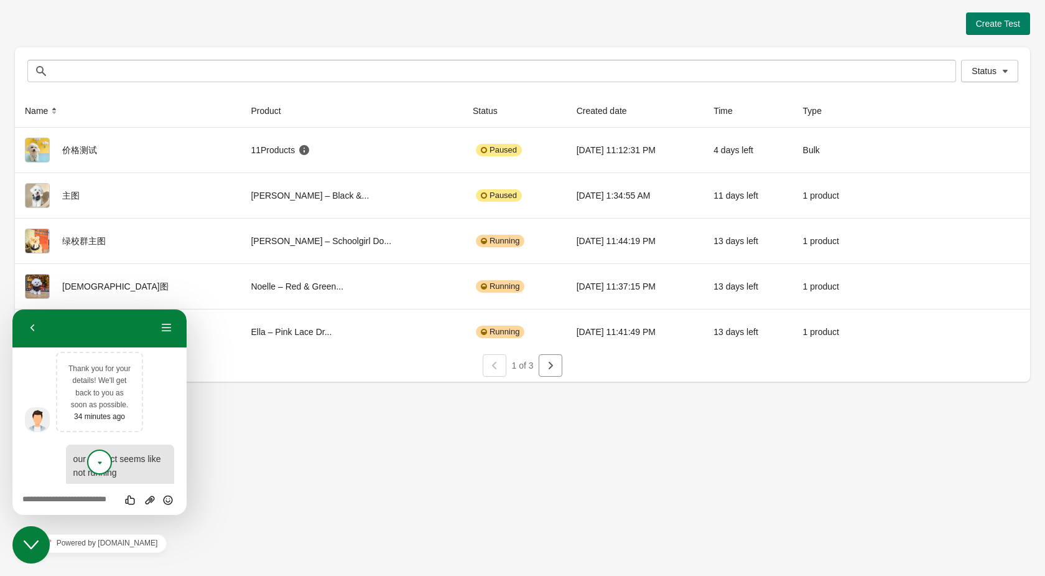
scroll to position [454, 0]
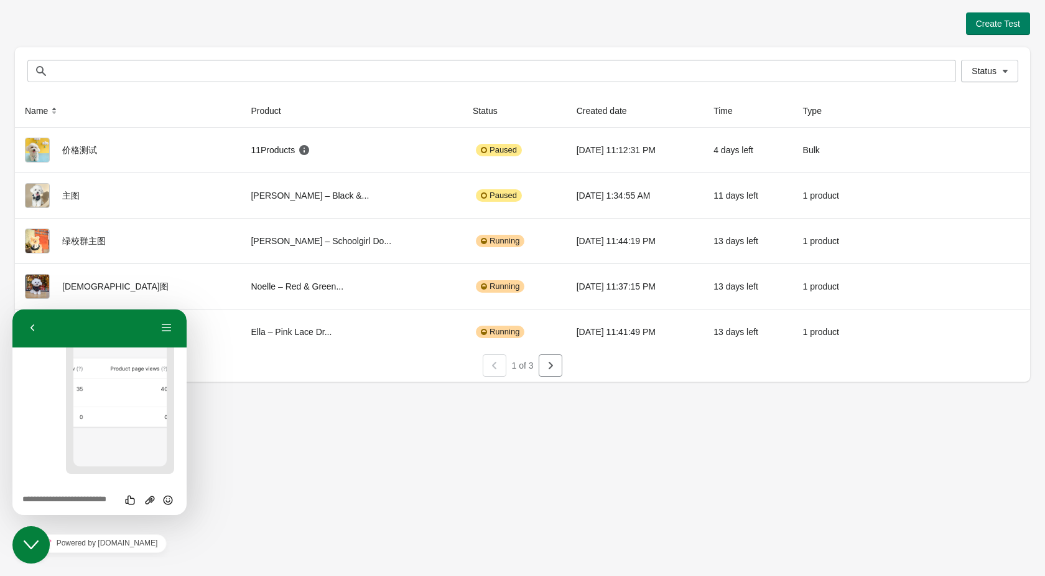
click at [75, 500] on textarea at bounding box center [99, 500] width 154 height 10
type textarea "**********"
click at [263, 398] on div "Create Test Status Status Name Product Status Created date Time Type 价格测试 11 Pr…" at bounding box center [522, 288] width 1045 height 576
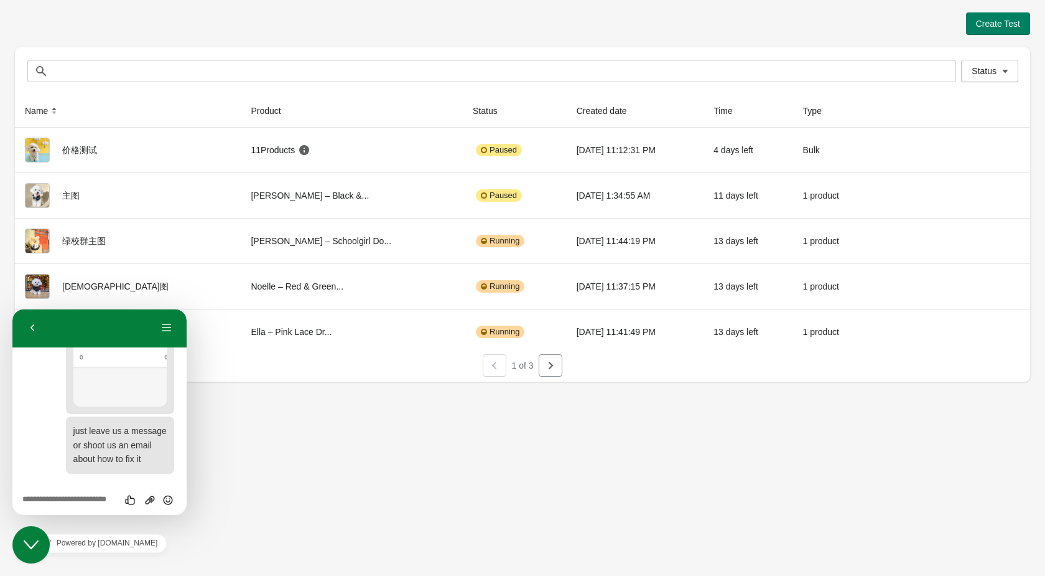
click at [35, 539] on icon "Close Chat This icon closes the chat window." at bounding box center [31, 544] width 15 height 15
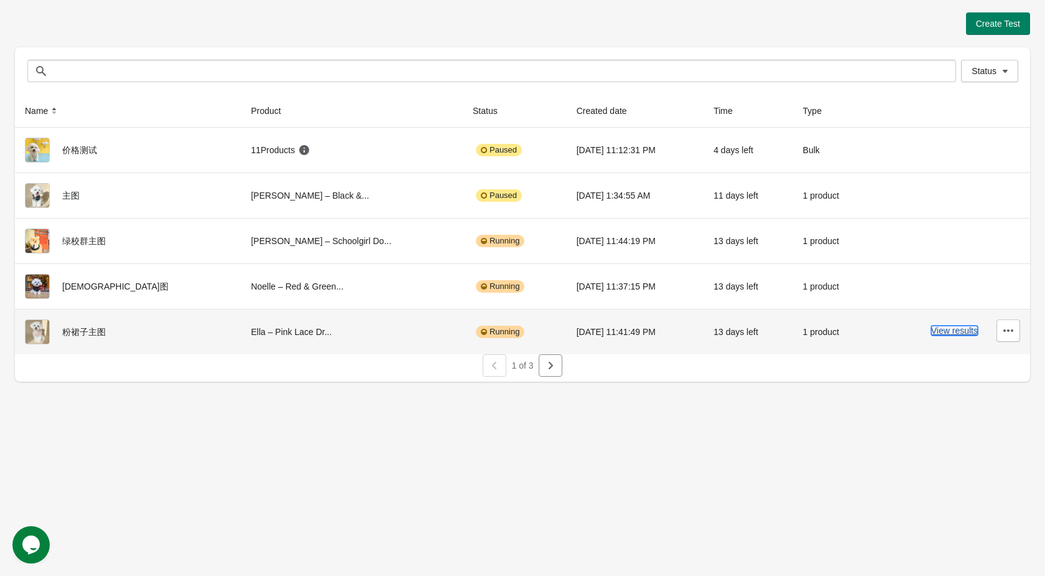
click at [966, 327] on button "View results" at bounding box center [955, 330] width 47 height 10
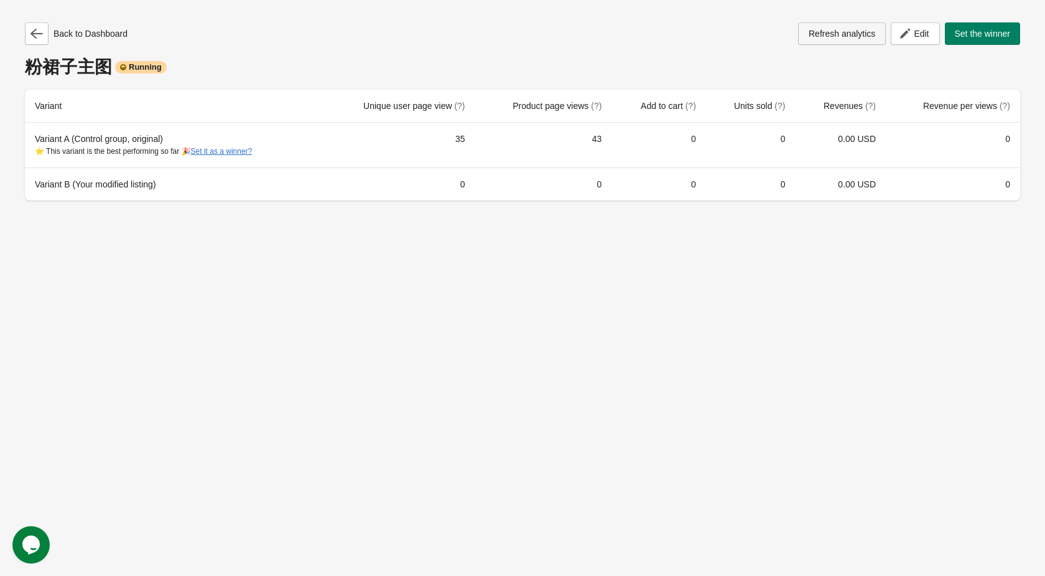
click at [841, 35] on span "Refresh analytics" at bounding box center [842, 34] width 67 height 10
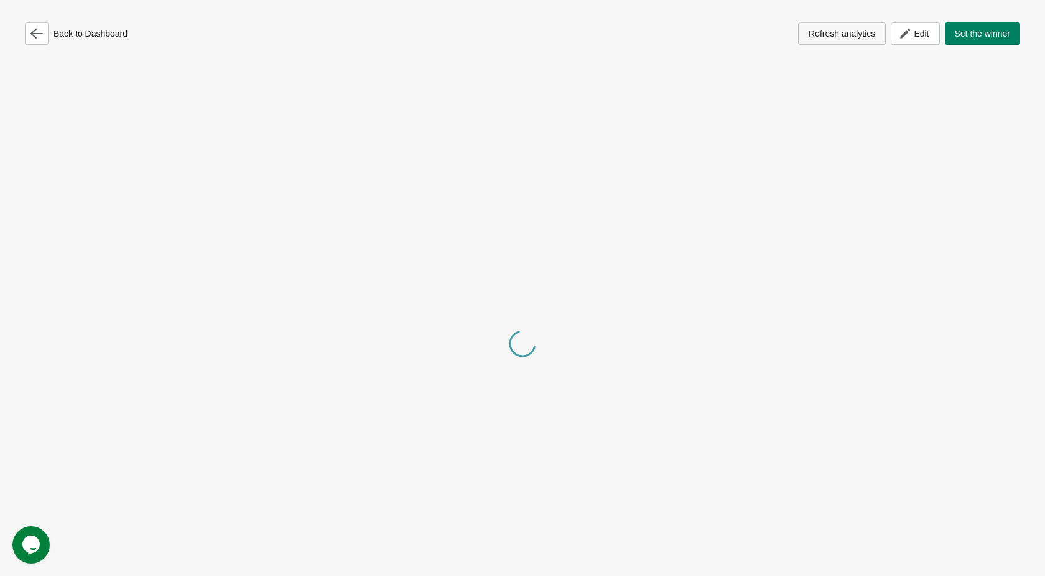
click at [841, 35] on span "Refresh analytics" at bounding box center [842, 34] width 67 height 10
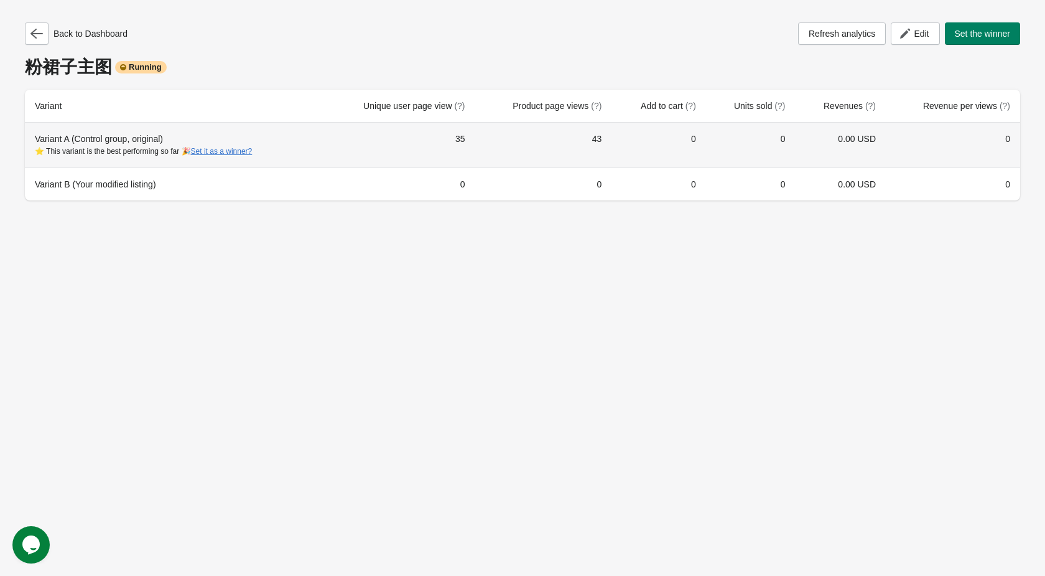
click at [124, 148] on div "⭐ This variant is the best performing so far 🎉 Set it as a winner?" at bounding box center [174, 151] width 278 height 12
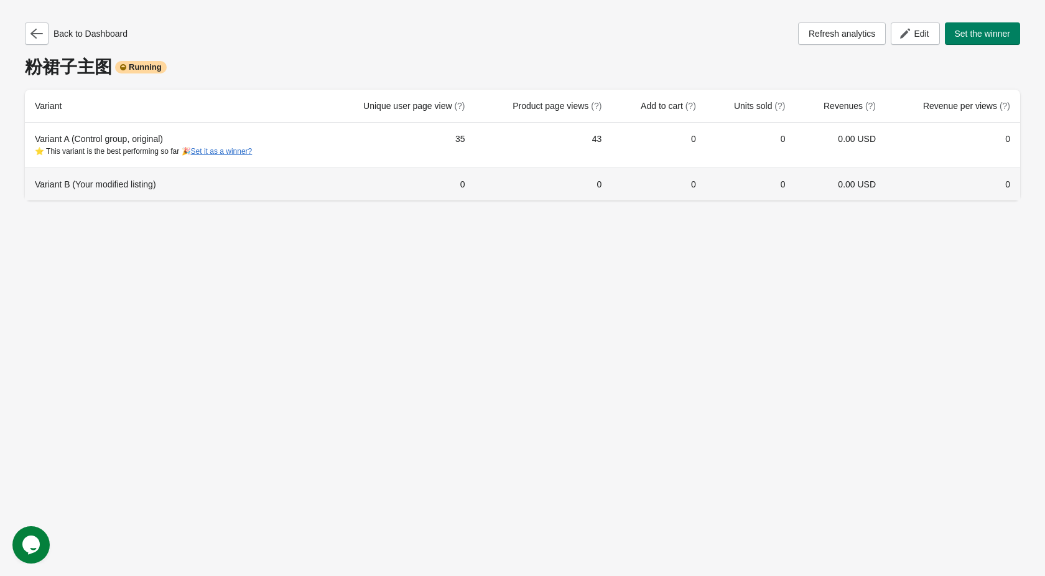
click at [98, 199] on th "Variant B (Your modified listing)" at bounding box center [173, 183] width 297 height 33
click at [98, 196] on th "Variant B (Your modified listing)" at bounding box center [173, 183] width 297 height 33
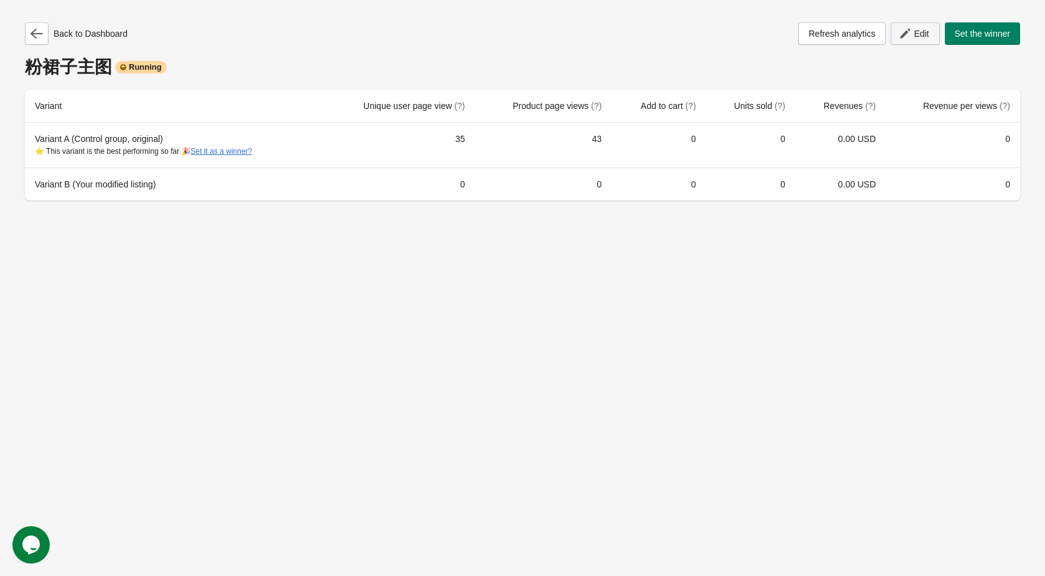
click at [920, 41] on button "Edit" at bounding box center [915, 33] width 49 height 22
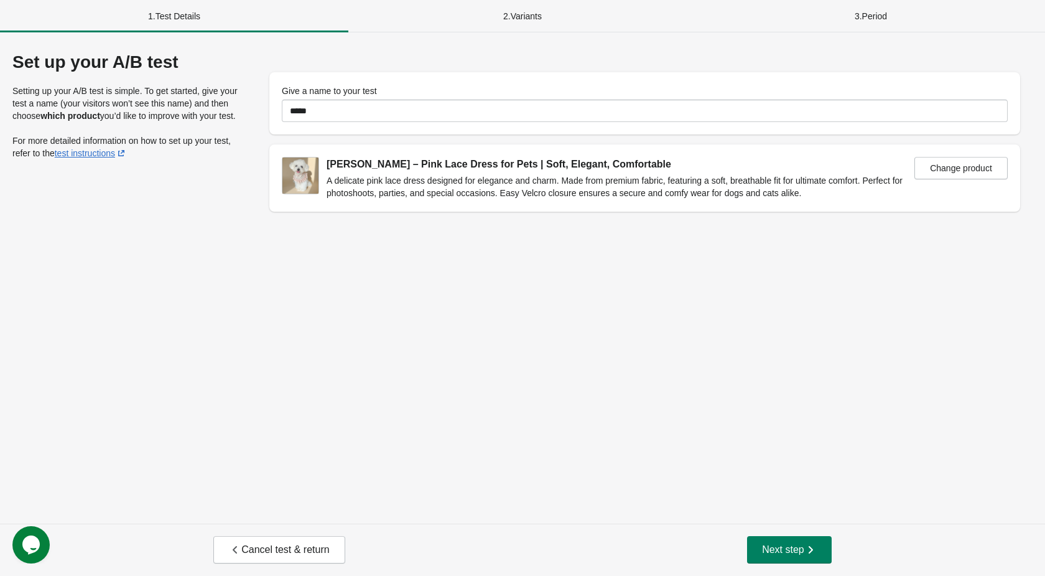
click at [516, 24] on div "2 . Variants" at bounding box center [522, 16] width 348 height 32
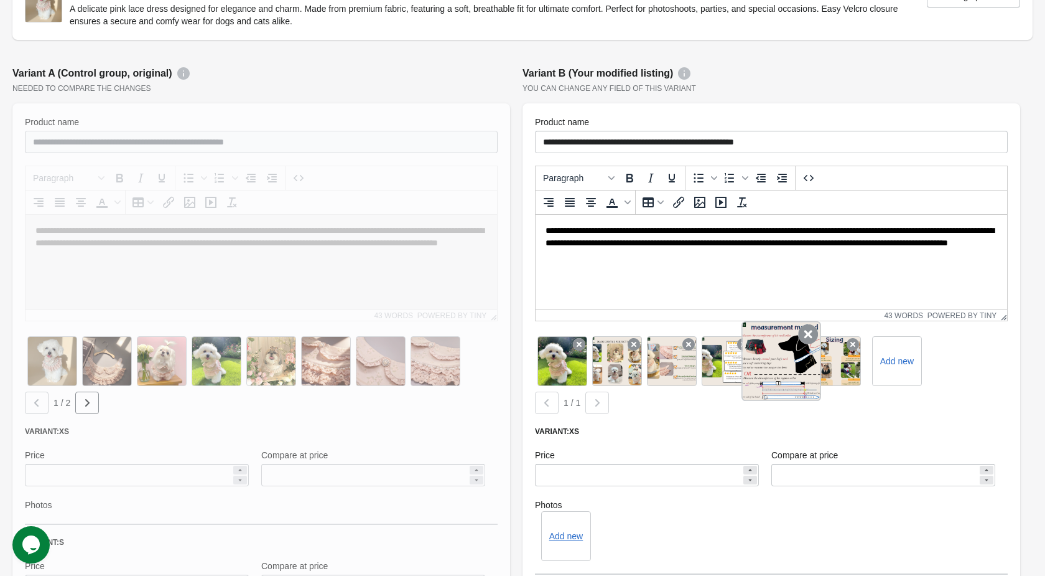
scroll to position [109, 0]
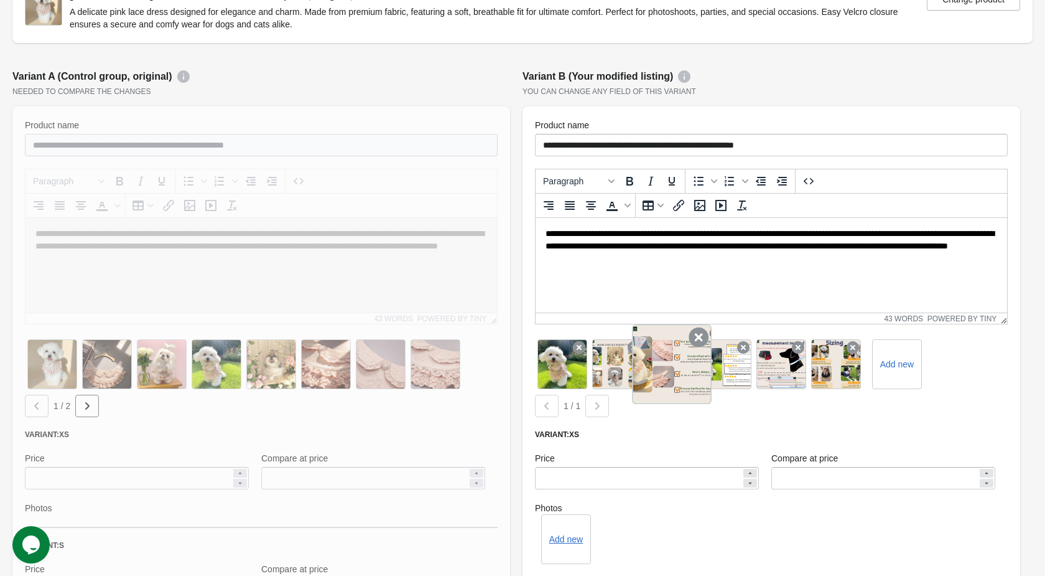
click at [684, 378] on div at bounding box center [672, 364] width 80 height 80
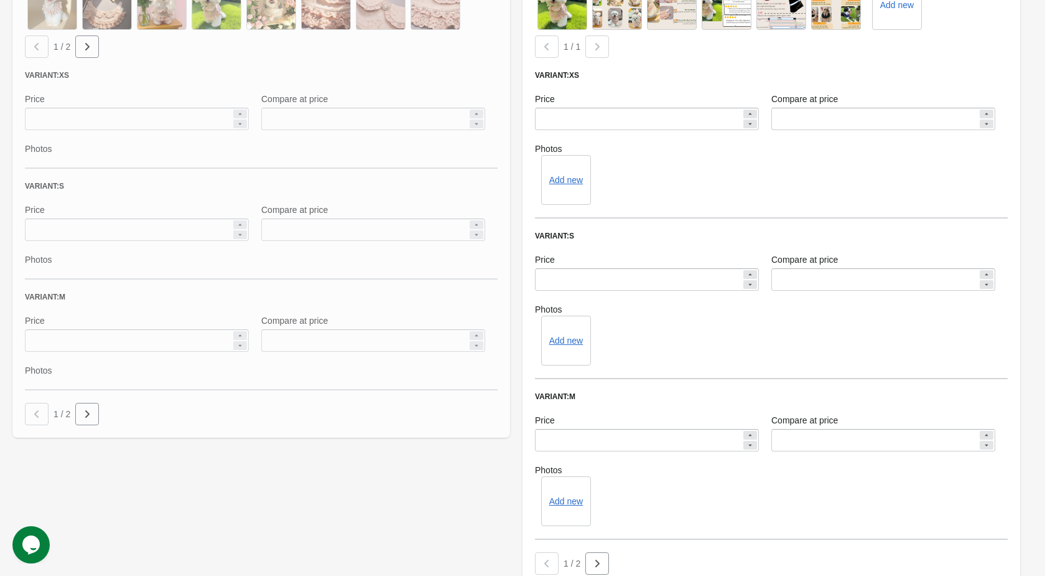
scroll to position [668, 0]
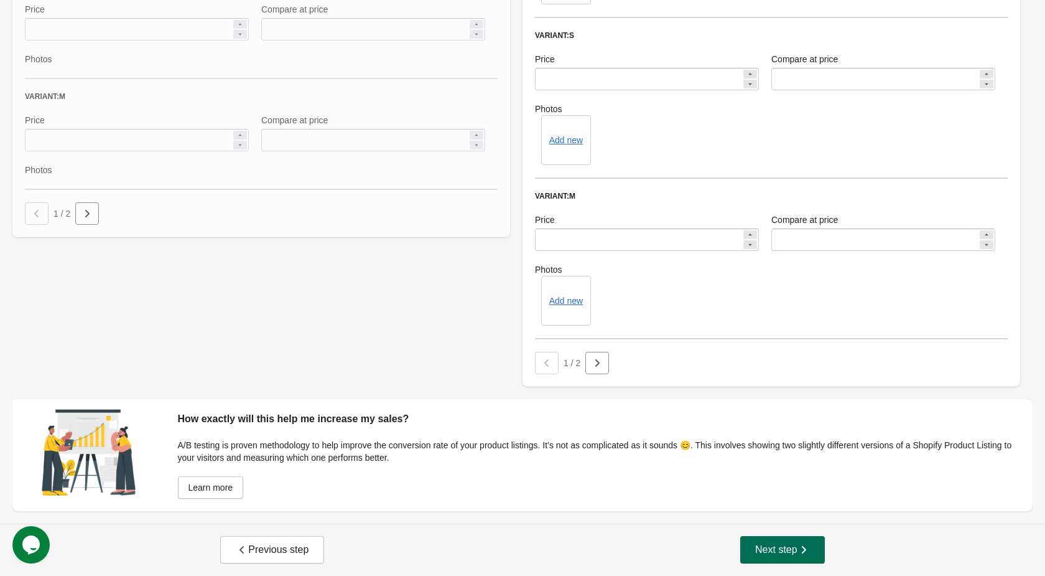
click at [813, 558] on button "Next step" at bounding box center [782, 549] width 85 height 27
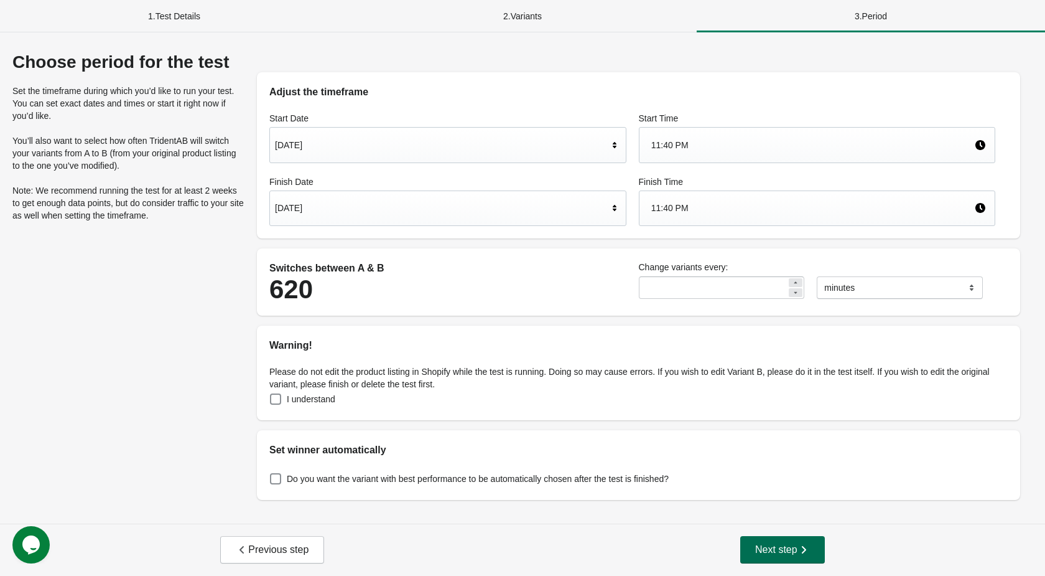
scroll to position [0, 0]
drag, startPoint x: 734, startPoint y: 295, endPoint x: 622, endPoint y: 266, distance: 116.2
click at [622, 266] on div "Switches between A & B 620 Change variants every: ** ******* ***** **** minutes" at bounding box center [632, 282] width 739 height 55
type input "*"
click at [637, 312] on div "Switches between A & B 3718 Change variants every: * ******* ***** **** minutes" at bounding box center [639, 281] width 764 height 67
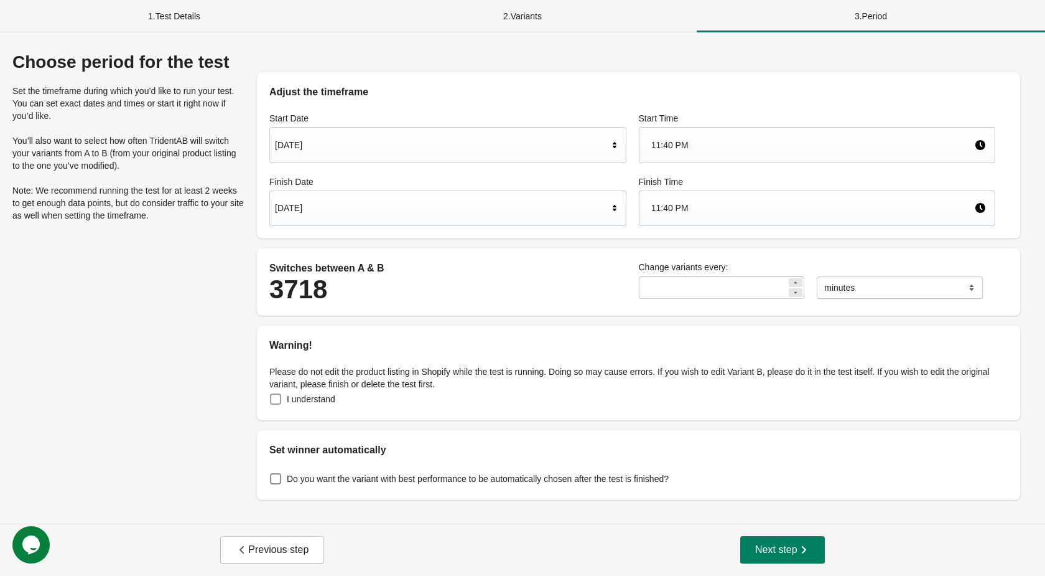
click at [325, 397] on span "I understand" at bounding box center [311, 399] width 49 height 12
click at [330, 480] on span "Do you want the variant with best performance to be automatically chosen after …" at bounding box center [478, 478] width 382 height 12
click at [730, 558] on div "Previous step Next step" at bounding box center [522, 549] width 1045 height 52
click at [753, 558] on button "Next step" at bounding box center [782, 549] width 85 height 27
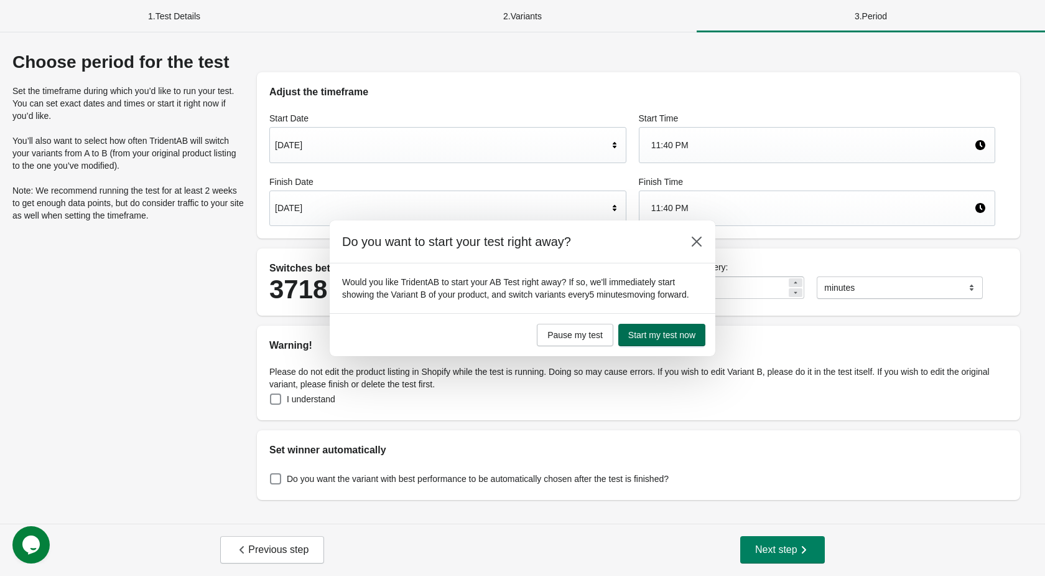
click at [673, 346] on button "Start my test now" at bounding box center [662, 335] width 87 height 22
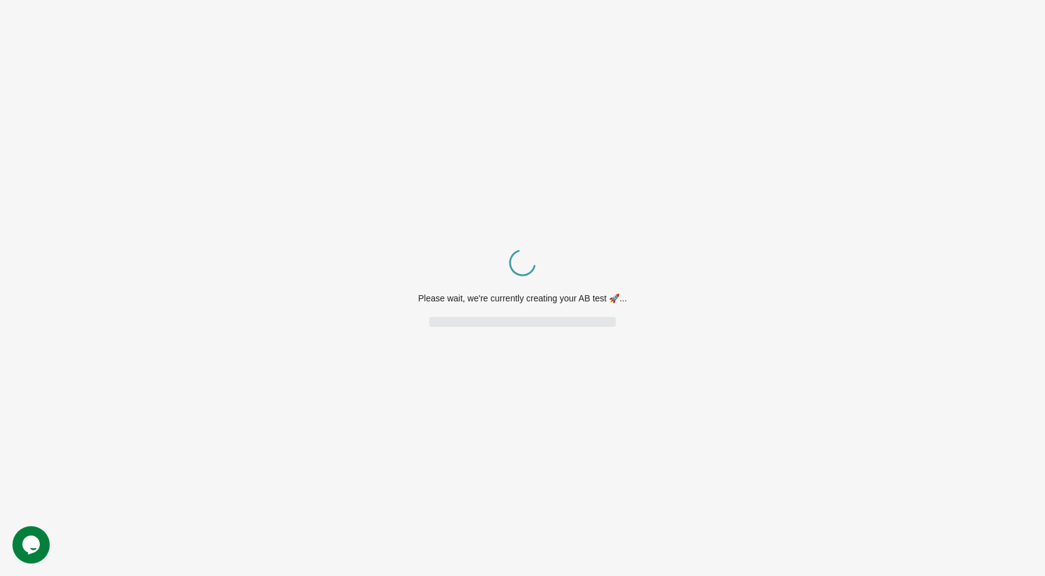
click at [505, 274] on div "Spinner example Please wait, we're currently creating your AB test 🚀..." at bounding box center [522, 288] width 1045 height 576
click at [247, 310] on div "Spinner example Please wait, we're currently creating your AB test 🚀..." at bounding box center [522, 288] width 1045 height 576
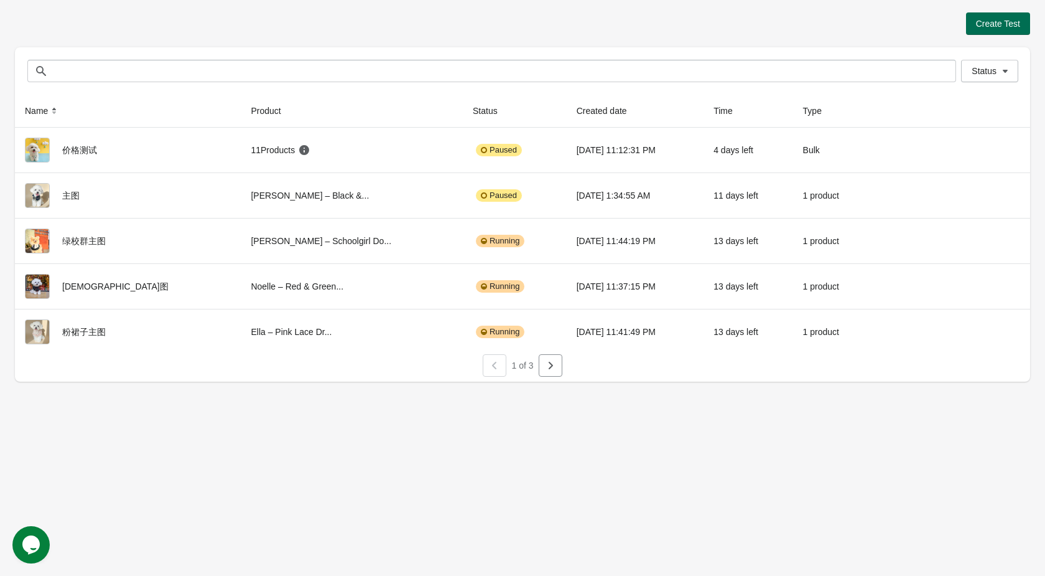
click at [1009, 21] on span "Create Test" at bounding box center [998, 24] width 44 height 10
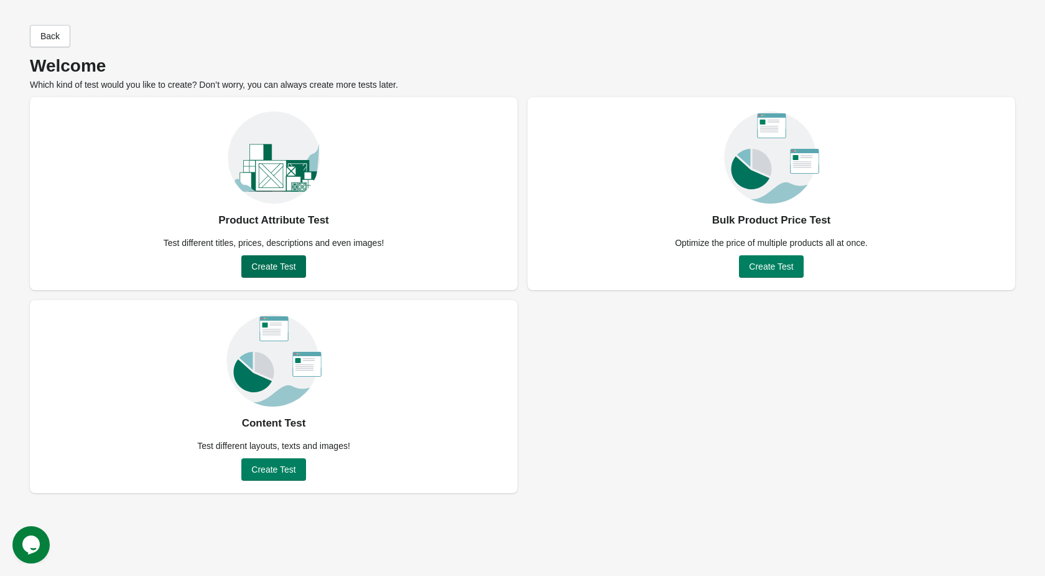
click at [275, 259] on button "Create Test" at bounding box center [273, 266] width 64 height 22
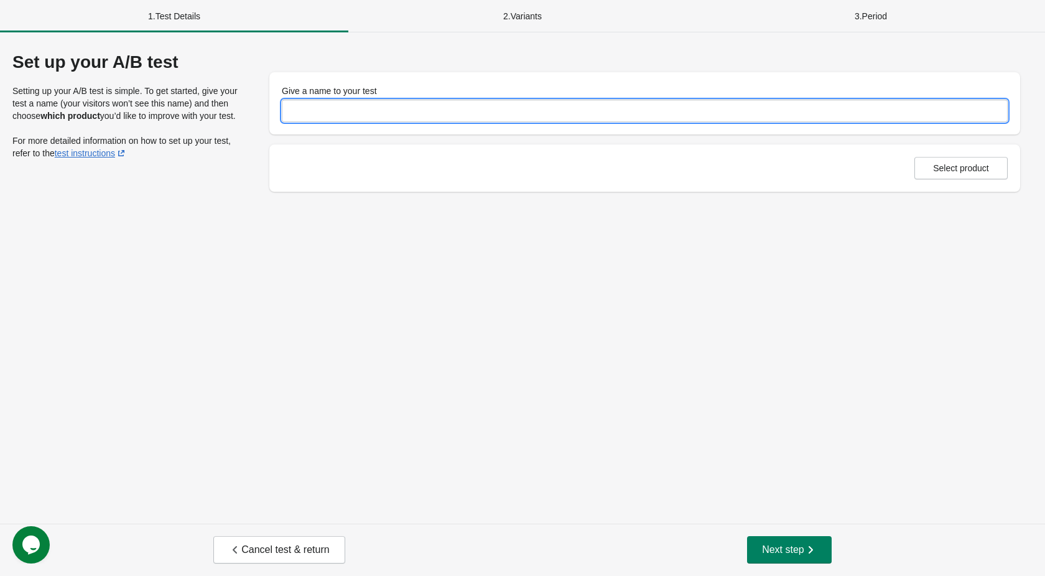
click at [406, 111] on input "Give a name to your test" at bounding box center [645, 111] width 726 height 22
type input "**"
click at [457, 194] on div "Set up your A/B test Setting up your A/B test is simple. To get started, give y…" at bounding box center [522, 277] width 1045 height 491
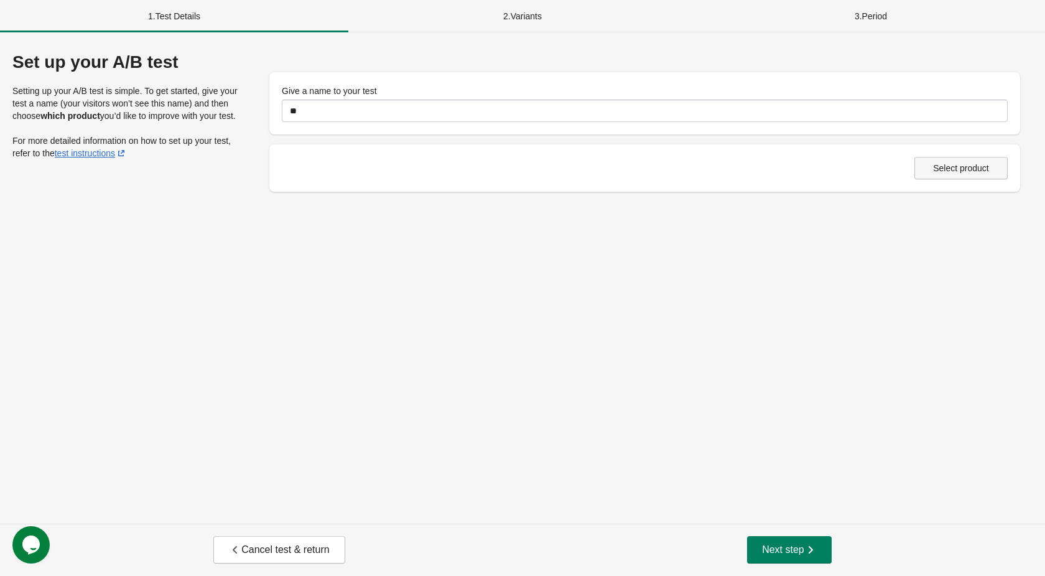
click at [989, 163] on span "Select product" at bounding box center [961, 168] width 56 height 10
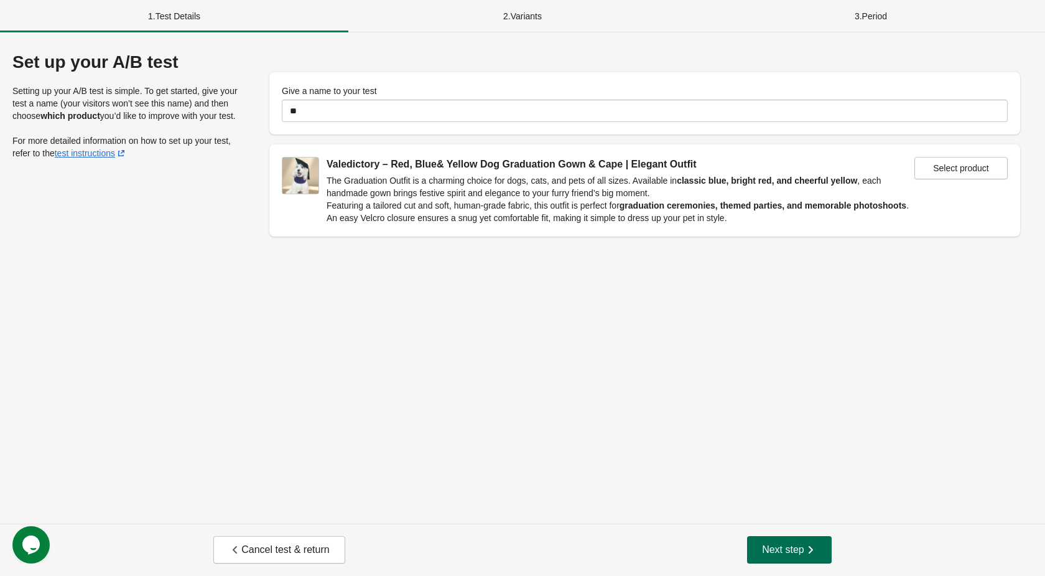
click at [787, 550] on span "Next step" at bounding box center [789, 549] width 55 height 12
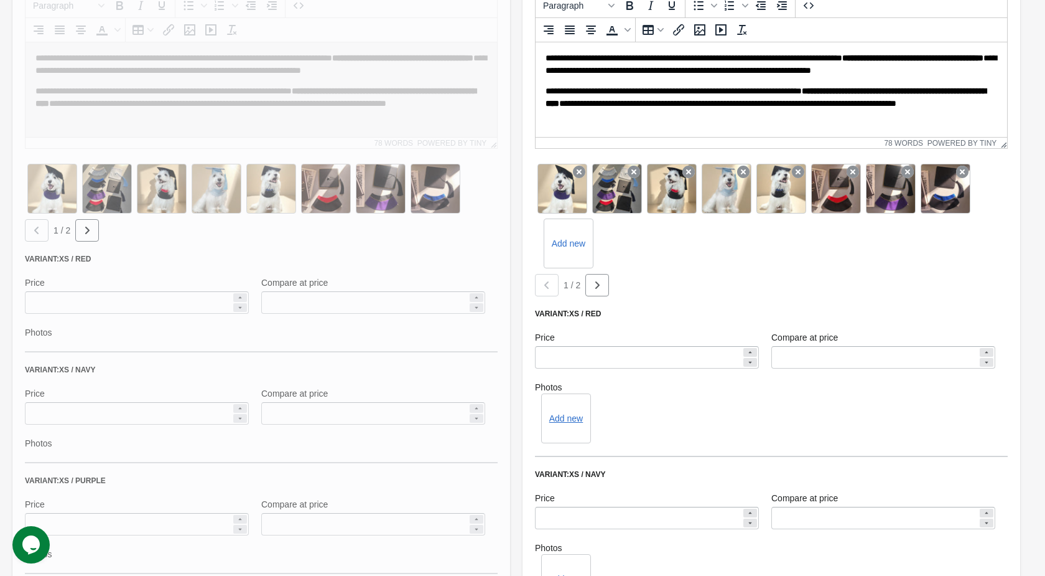
scroll to position [266, 0]
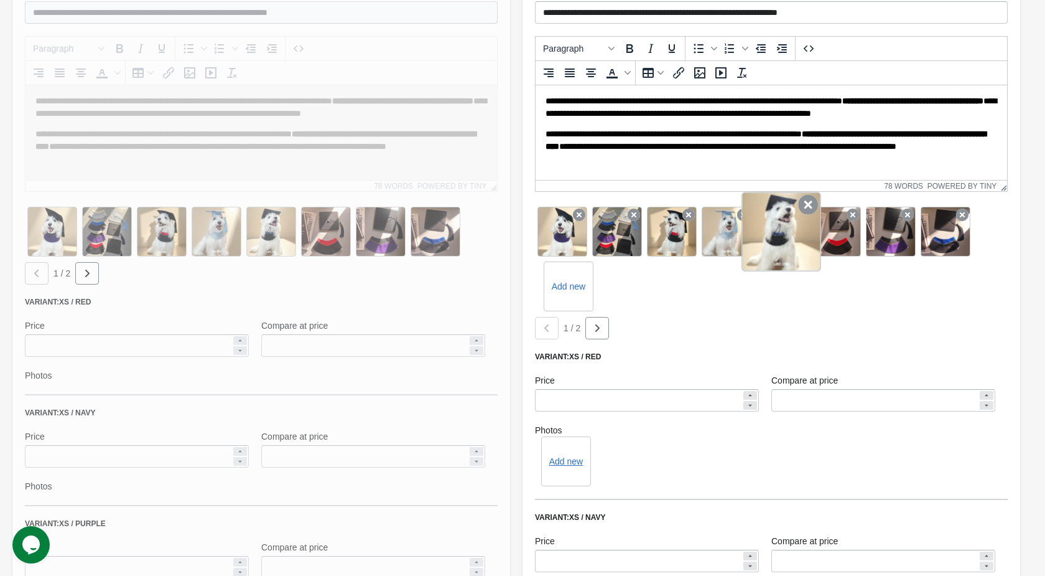
click at [803, 209] on icon at bounding box center [808, 205] width 20 height 20
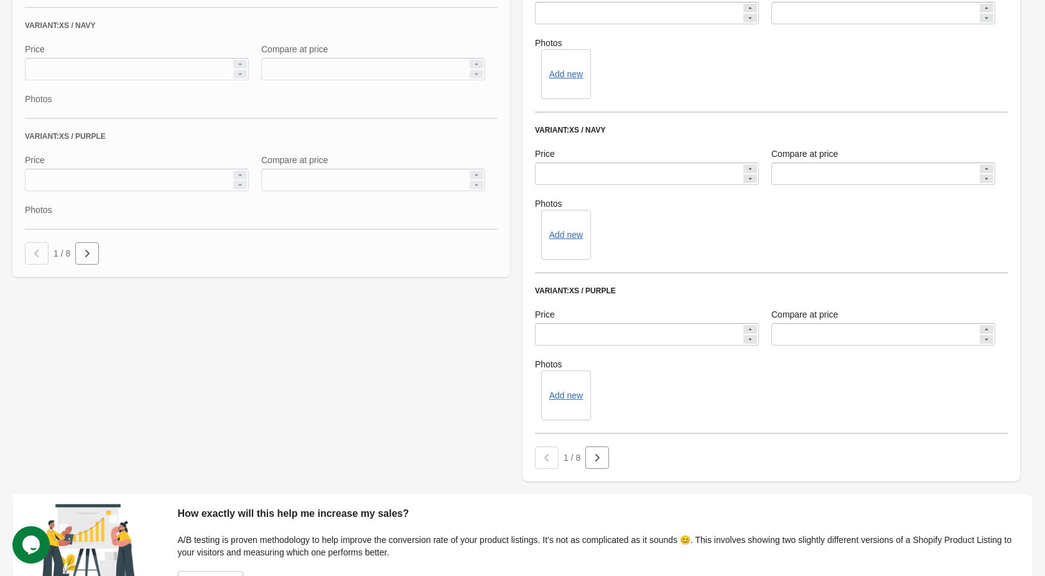
scroll to position [748, 0]
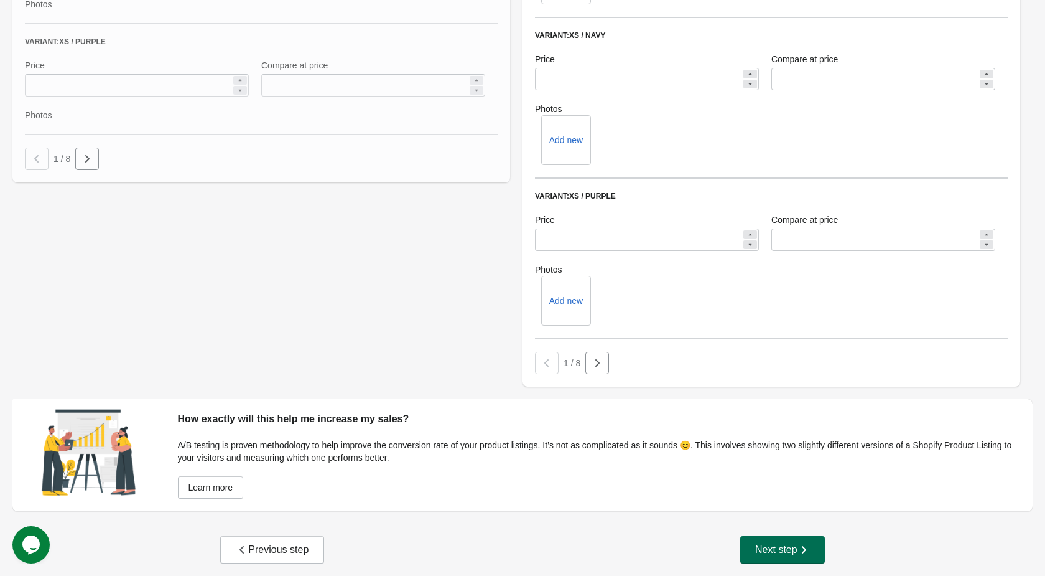
click at [790, 556] on button "Next step" at bounding box center [782, 549] width 85 height 27
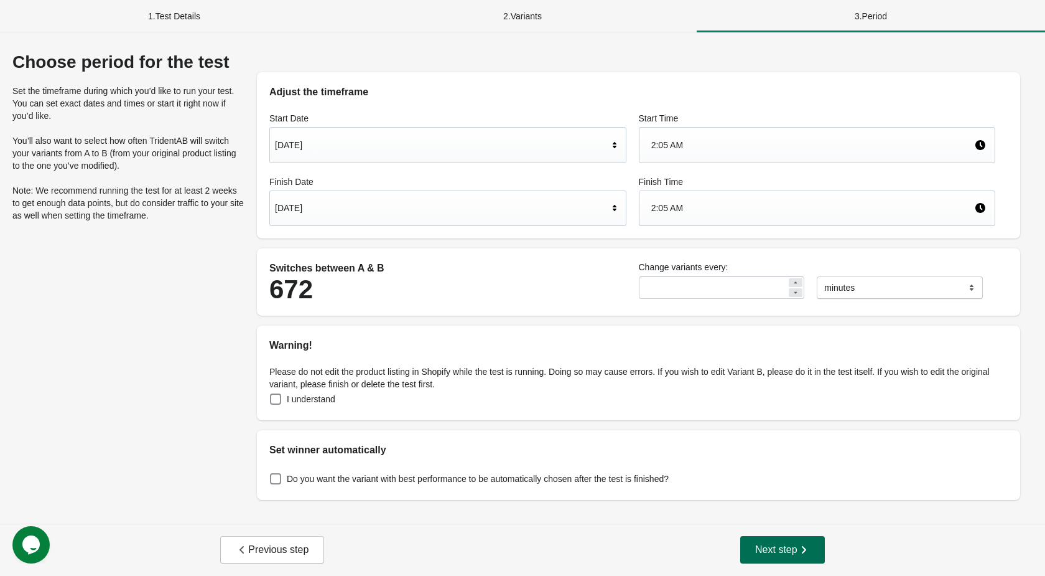
scroll to position [0, 0]
click at [766, 286] on input "**" at bounding box center [713, 287] width 149 height 22
type input "*"
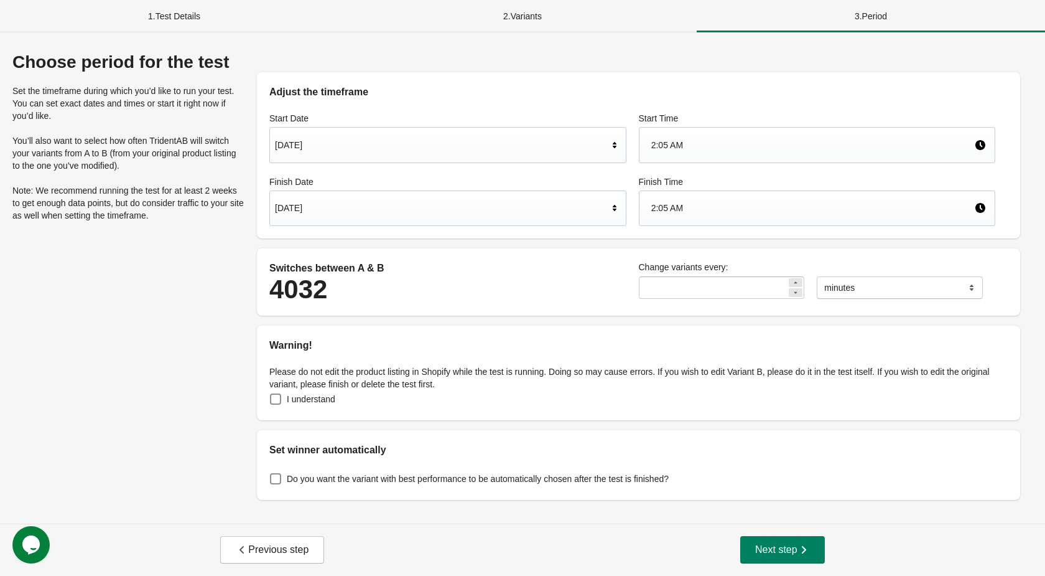
click at [745, 348] on h2 "Warning!" at bounding box center [638, 345] width 739 height 15
click at [793, 553] on span "Next step" at bounding box center [782, 549] width 55 height 12
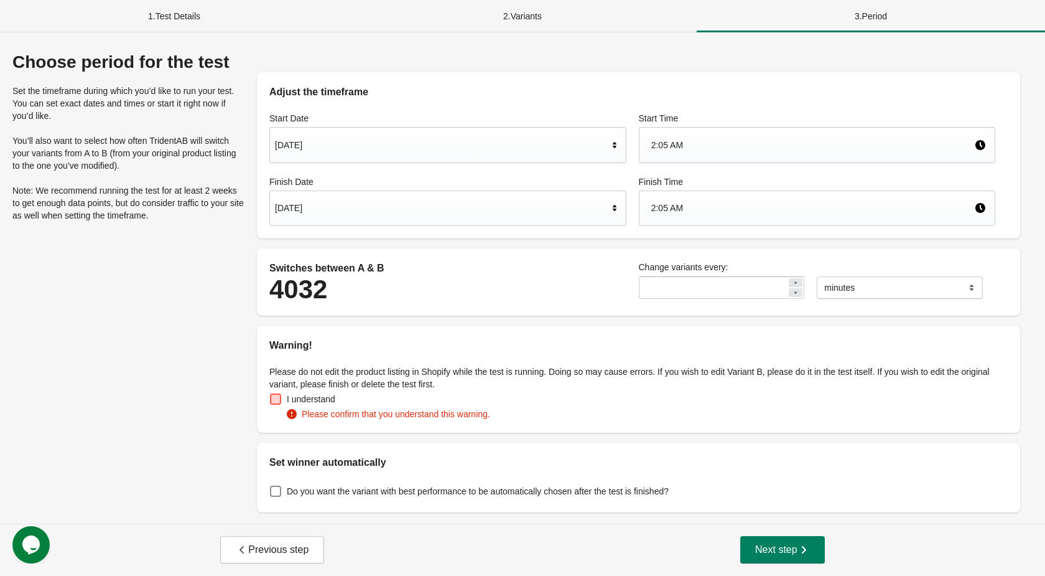
click at [274, 398] on span at bounding box center [275, 398] width 11 height 11
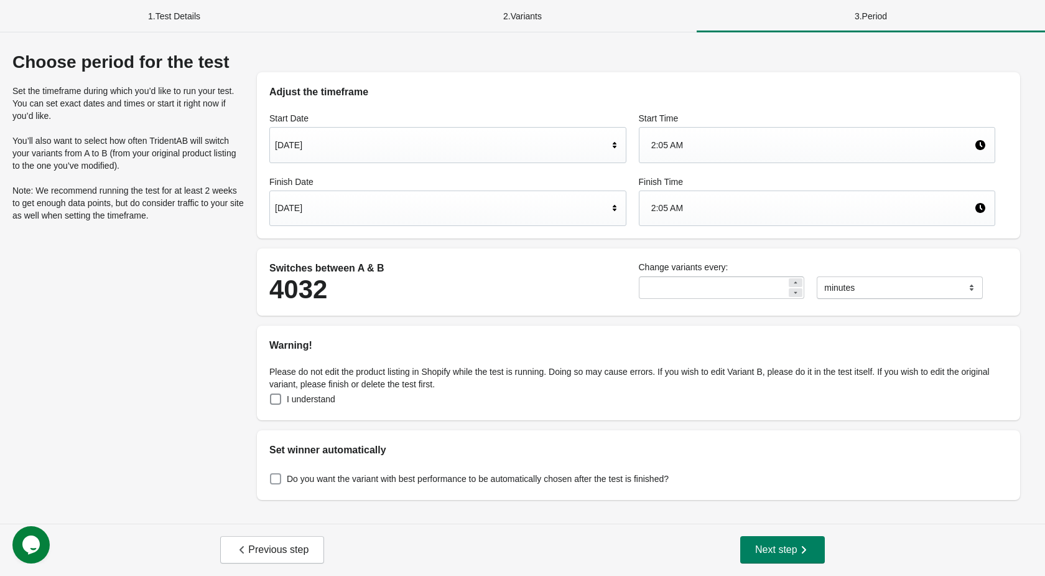
click at [276, 477] on span at bounding box center [275, 478] width 11 height 11
click at [765, 562] on button "Next step" at bounding box center [782, 549] width 85 height 27
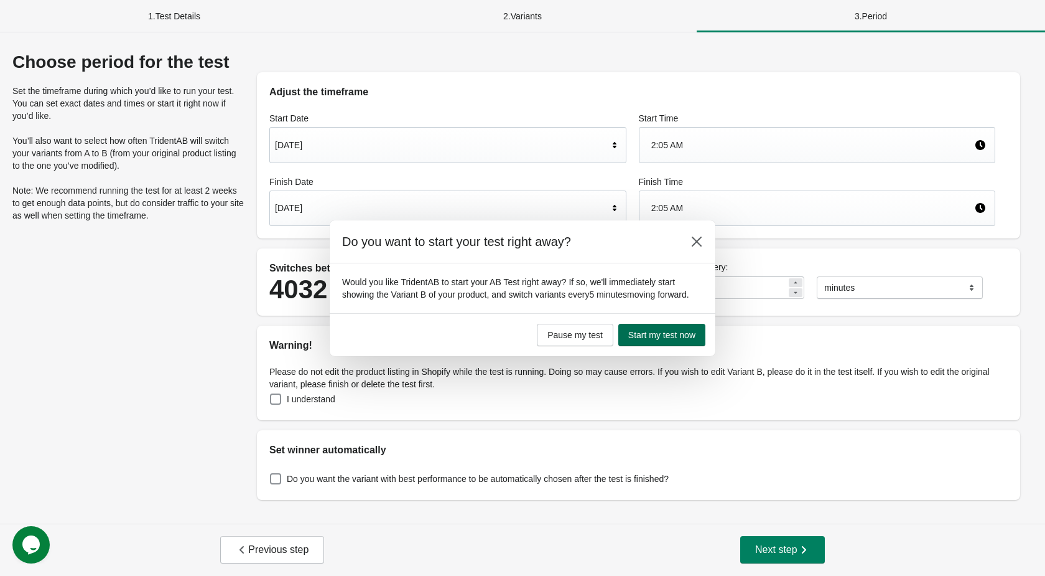
click at [659, 340] on span "Start my test now" at bounding box center [661, 335] width 67 height 10
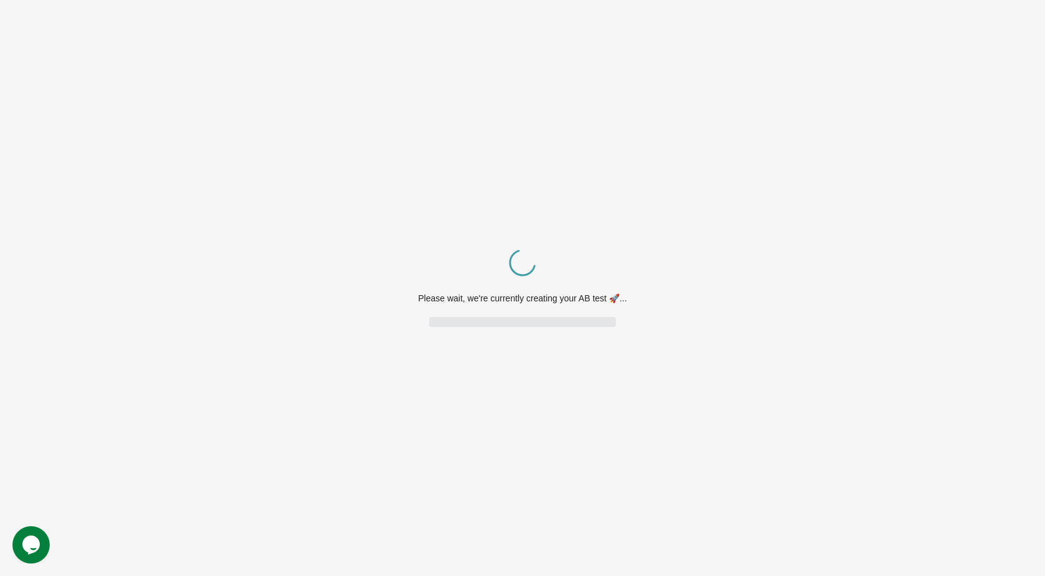
click at [596, 299] on div "Please wait, we're currently creating your AB test 🚀..." at bounding box center [522, 298] width 209 height 12
click at [610, 301] on div "Please wait, we're currently creating your AB test 🚀..." at bounding box center [522, 298] width 209 height 12
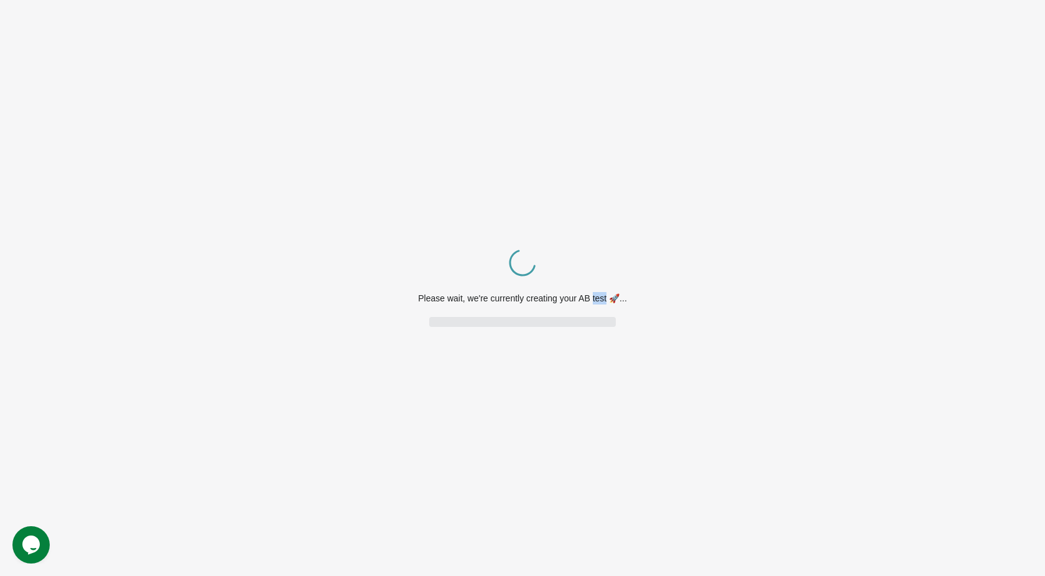
click at [610, 301] on div "Please wait, we're currently creating your AB test 🚀..." at bounding box center [522, 298] width 209 height 12
click at [578, 301] on div "Please wait, we're currently creating your AB test 🚀..." at bounding box center [522, 298] width 209 height 12
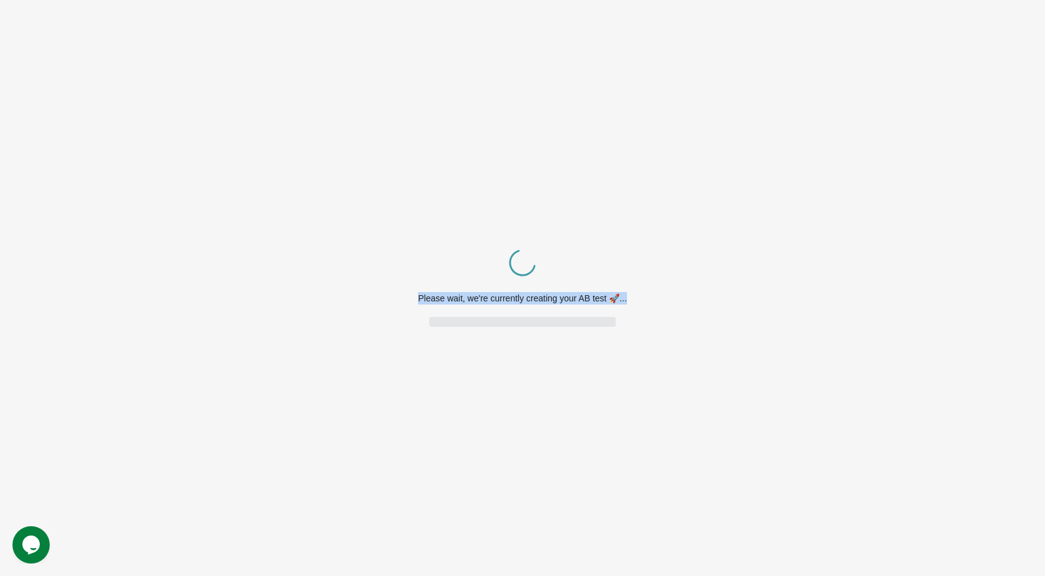
click at [578, 301] on div "Please wait, we're currently creating your AB test 🚀..." at bounding box center [522, 298] width 209 height 12
click at [572, 340] on div "Spinner example Please wait, we're currently creating your AB test 🚀..." at bounding box center [522, 288] width 1045 height 576
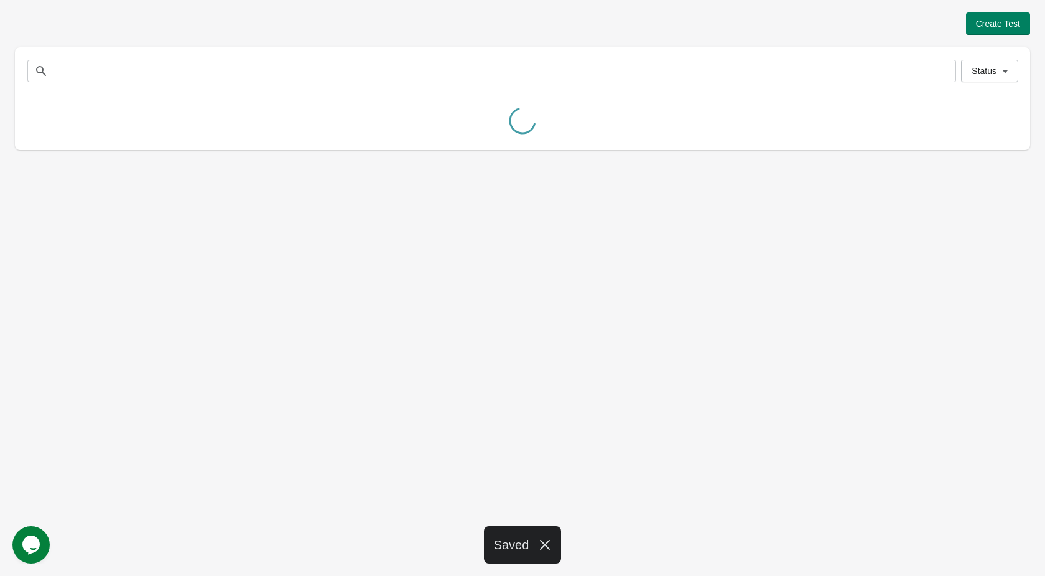
click at [35, 539] on icon "Chat widget" at bounding box center [30, 544] width 17 height 19
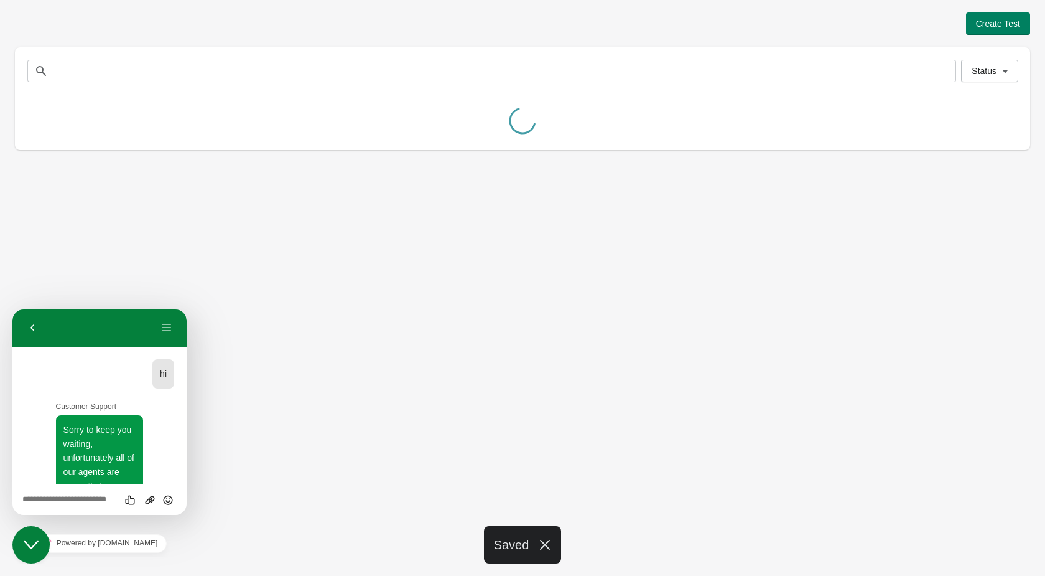
scroll to position [514, 0]
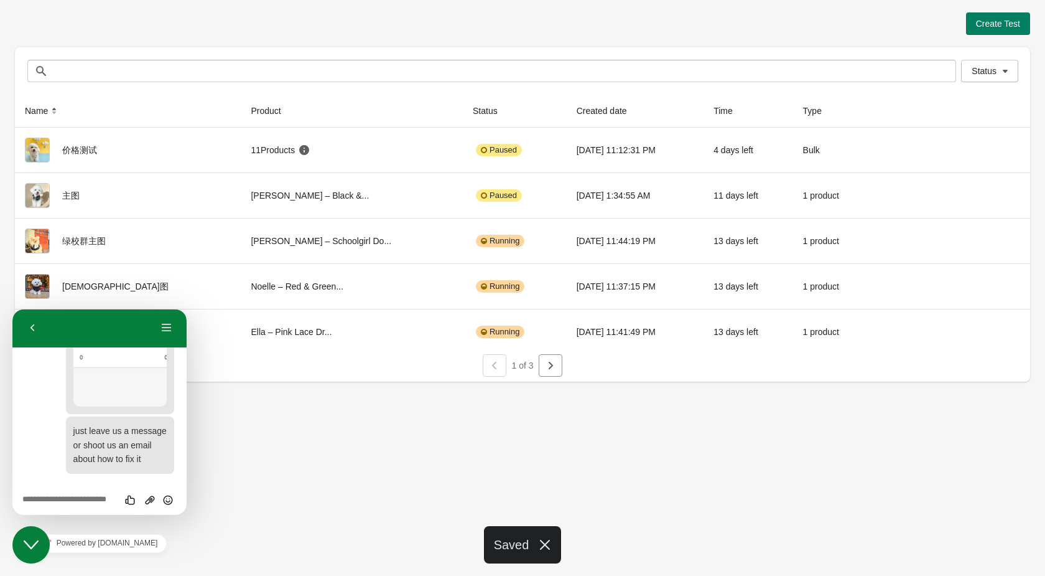
click at [403, 452] on div "Create Test Status Status Name Product Status Created date Time Type 价格测试 11 Pr…" at bounding box center [522, 288] width 1045 height 576
click at [270, 498] on div "Create Test Status Status Name Product Status Created date Time Type 价格测试 11 Pr…" at bounding box center [522, 288] width 1045 height 576
click at [34, 327] on button "Back" at bounding box center [32, 328] width 20 height 19
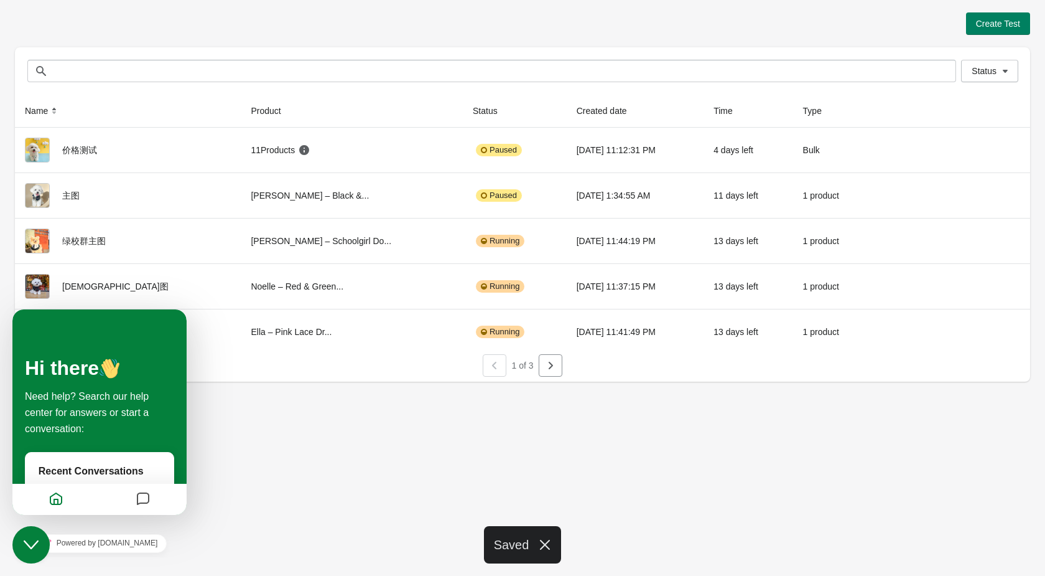
click at [35, 547] on icon "Close Chat This icon closes the chat window." at bounding box center [31, 544] width 15 height 15
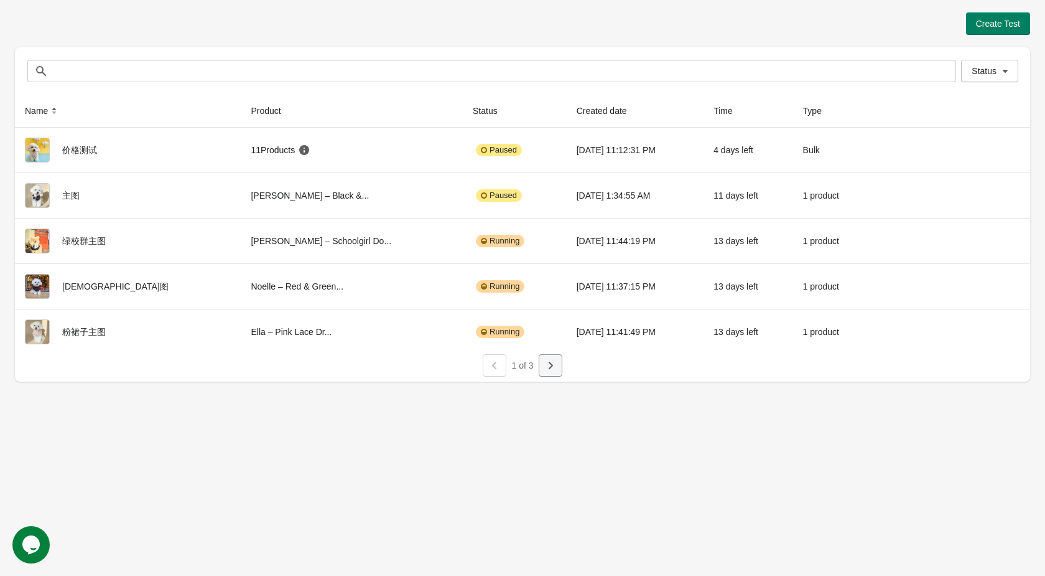
click at [554, 364] on icon "button" at bounding box center [550, 365] width 12 height 12
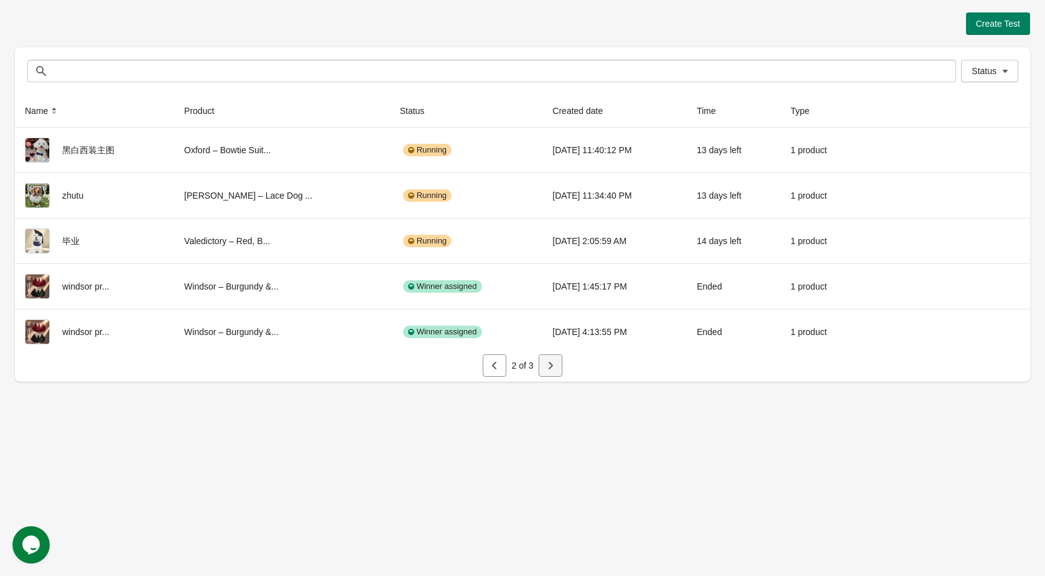
click at [553, 364] on icon "button" at bounding box center [550, 365] width 12 height 12
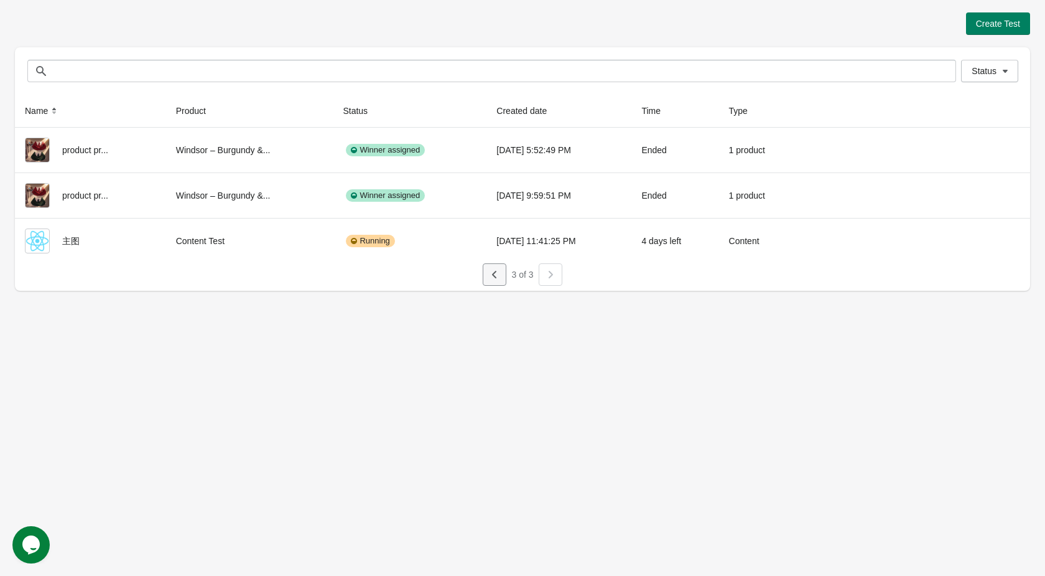
click at [496, 273] on icon "button" at bounding box center [494, 274] width 12 height 12
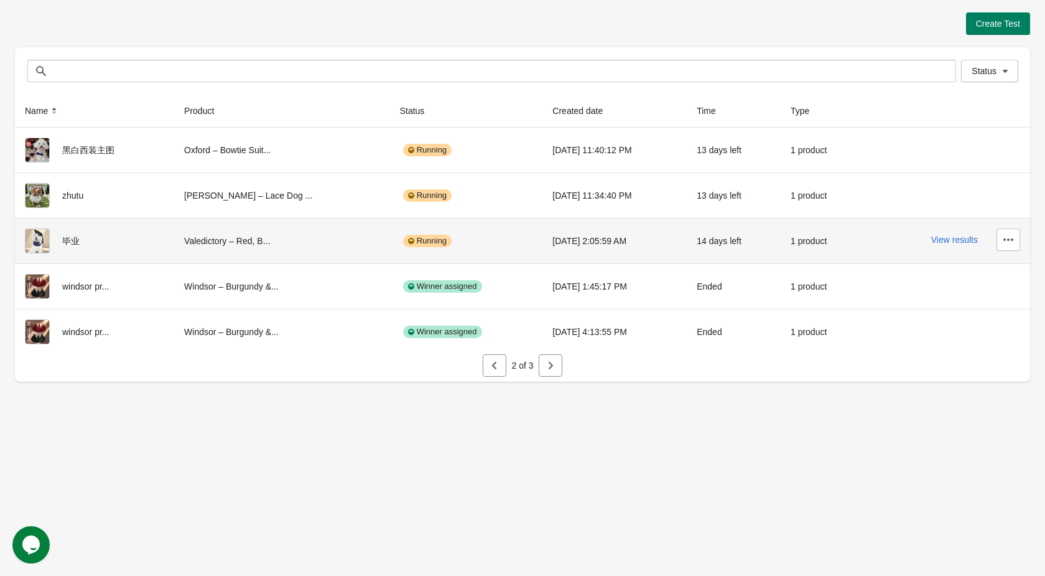
click at [959, 246] on div "View results" at bounding box center [946, 239] width 148 height 22
click at [955, 237] on button "View results" at bounding box center [955, 240] width 47 height 10
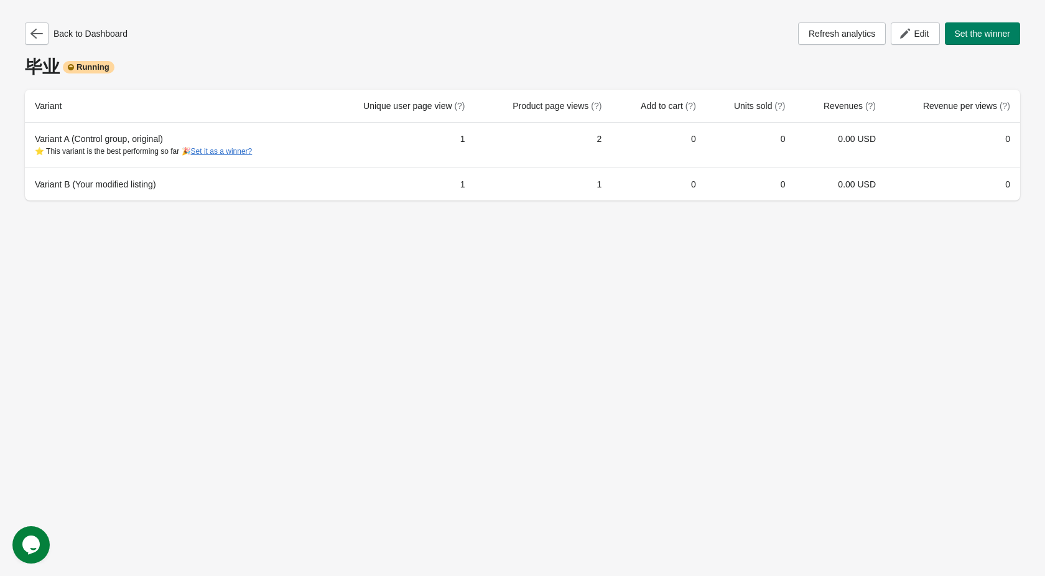
click at [684, 55] on div "Back to Dashboard Refresh analytics Edit Set the winner 毕业 Running Variant Uniq…" at bounding box center [523, 111] width 996 height 178
click at [27, 29] on button "button" at bounding box center [37, 33] width 24 height 22
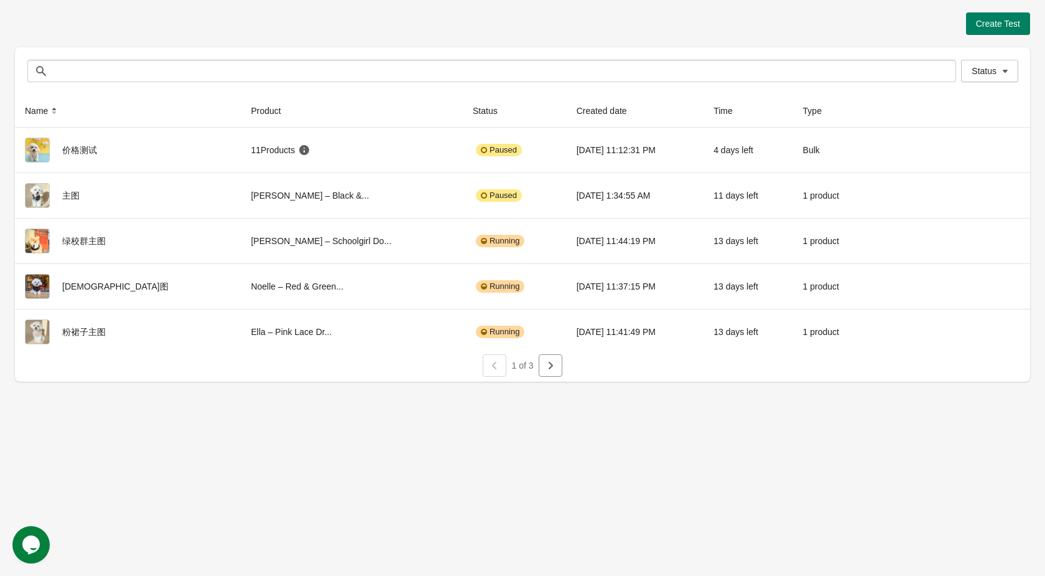
click at [533, 30] on div "Create Test" at bounding box center [523, 23] width 1016 height 22
click at [549, 370] on icon "button" at bounding box center [550, 365] width 12 height 12
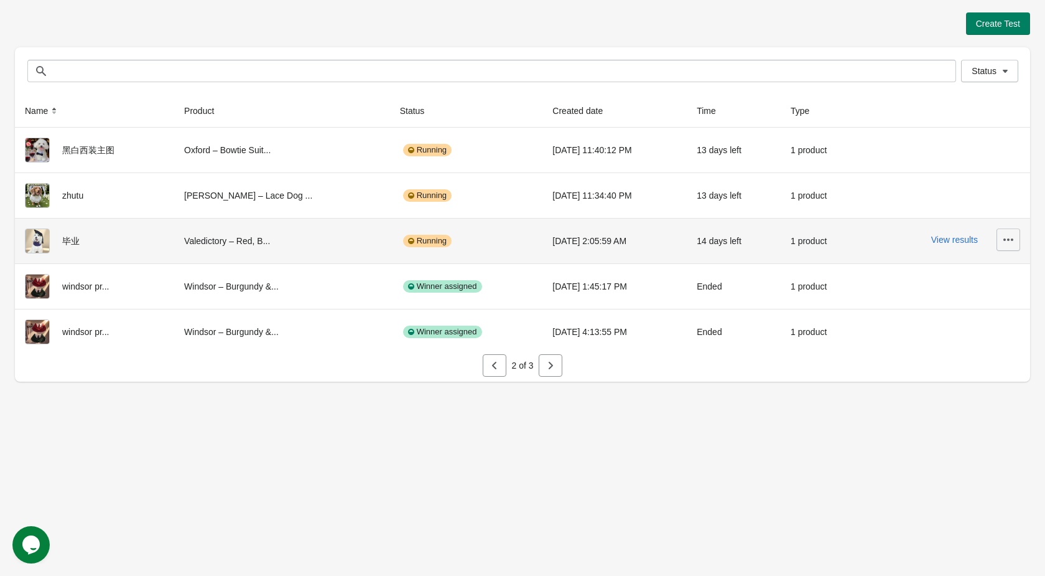
click at [1014, 240] on icon "button" at bounding box center [1008, 239] width 12 height 12
click at [978, 274] on span "Delete" at bounding box center [973, 271] width 74 height 12
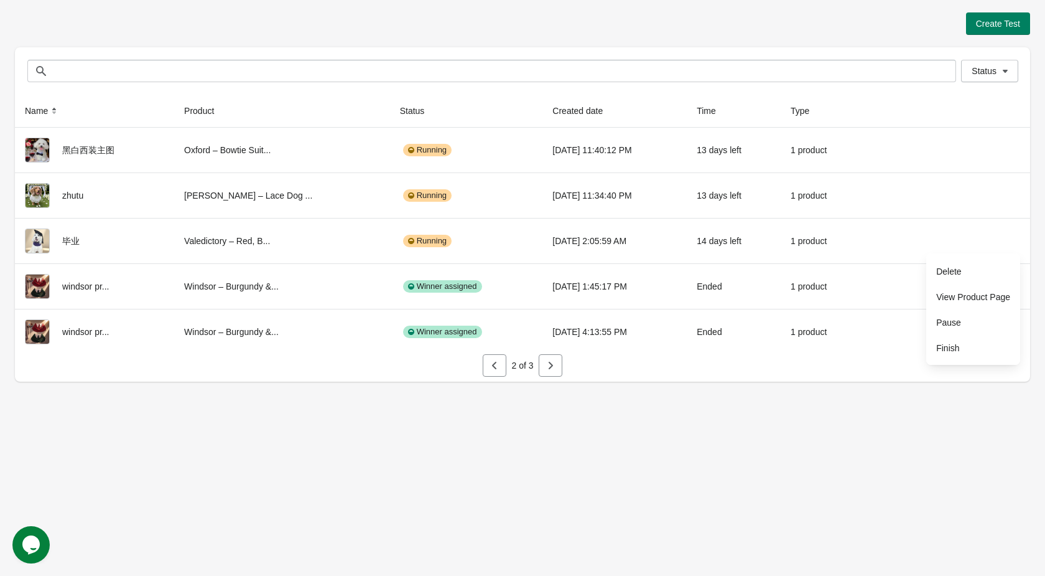
click at [761, 445] on div "Create Test Status Status Name Product Status Created date Time Type 黑白西装主图 Oxf…" at bounding box center [522, 288] width 1045 height 576
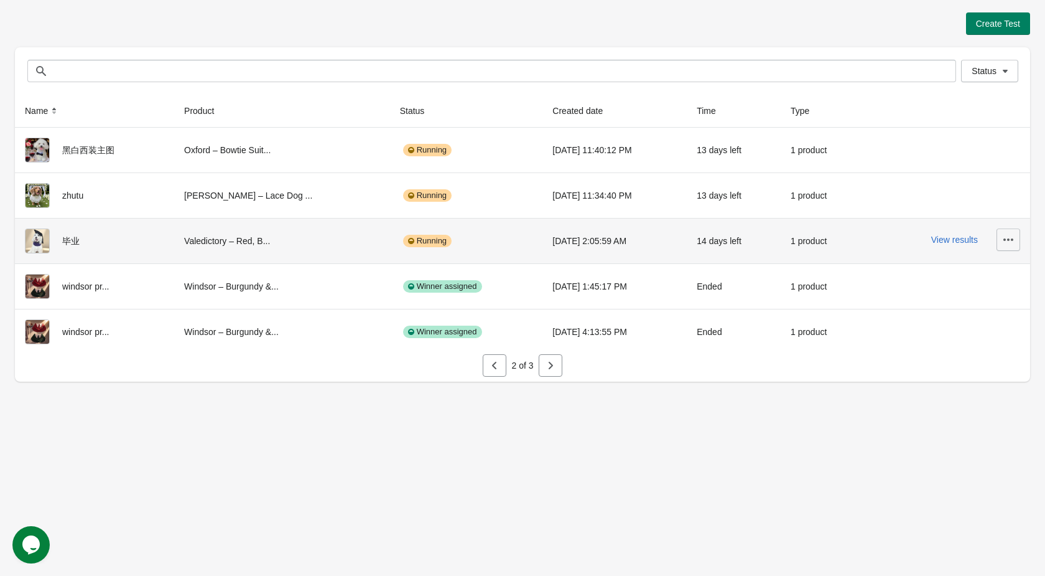
click at [1012, 236] on icon "button" at bounding box center [1008, 239] width 12 height 12
click at [976, 275] on span "Delete" at bounding box center [973, 271] width 74 height 12
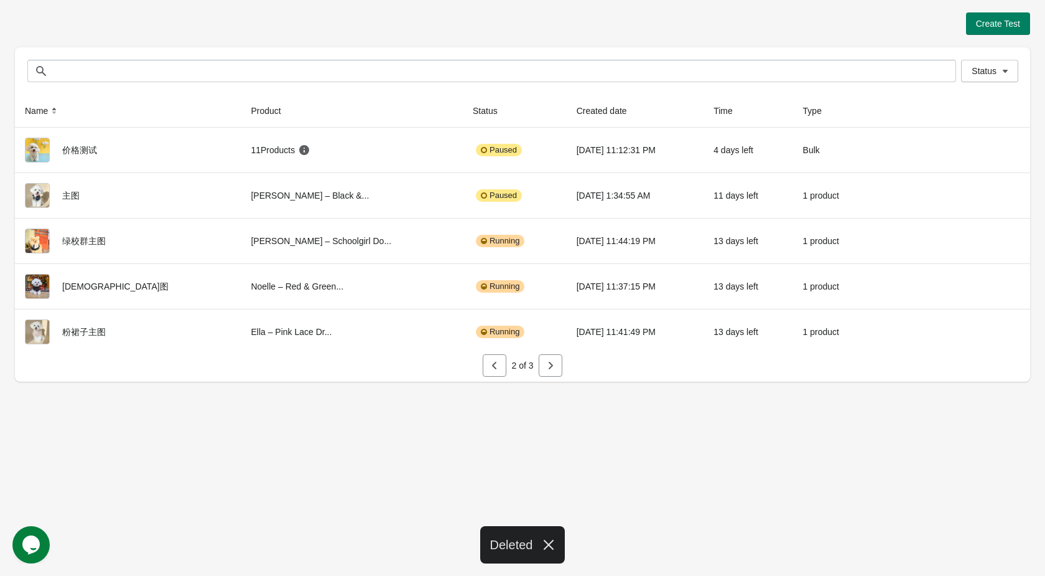
click at [678, 408] on div "Create Test Status Status Name Product Status Created date Time Type 价格测试 11 Pr…" at bounding box center [522, 288] width 1045 height 576
click at [547, 370] on icon "button" at bounding box center [550, 365] width 12 height 12
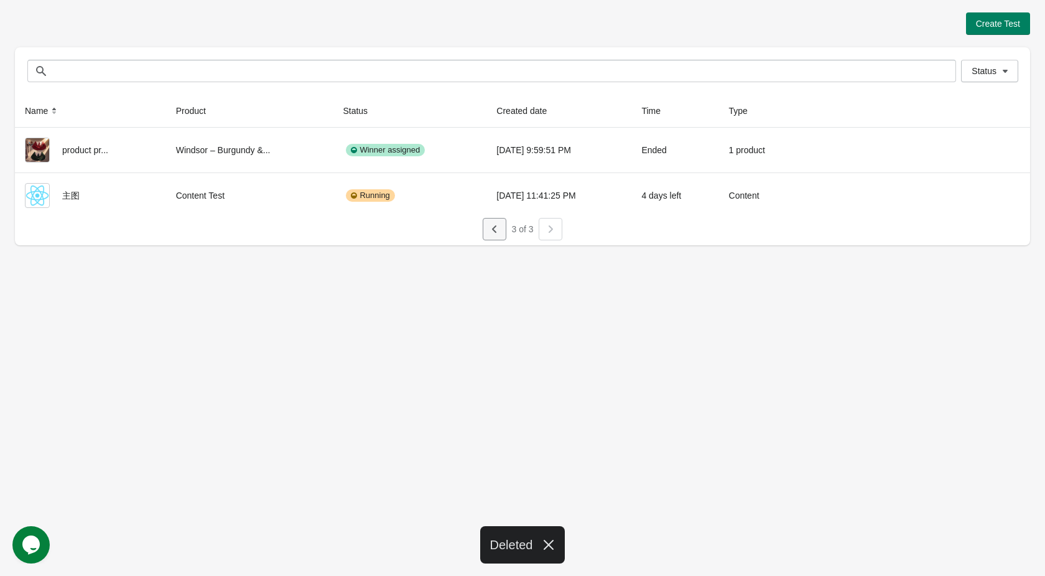
click at [502, 230] on button "button" at bounding box center [495, 229] width 24 height 22
